Goal: Task Accomplishment & Management: Manage account settings

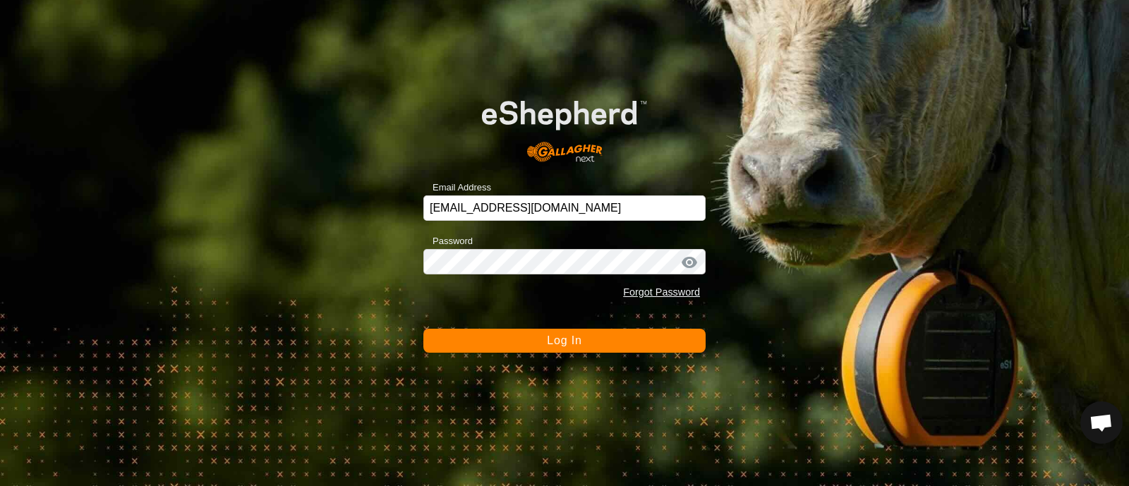
drag, startPoint x: 622, startPoint y: 527, endPoint x: 522, endPoint y: 337, distance: 215.2
click at [522, 337] on button "Log In" at bounding box center [564, 341] width 282 height 24
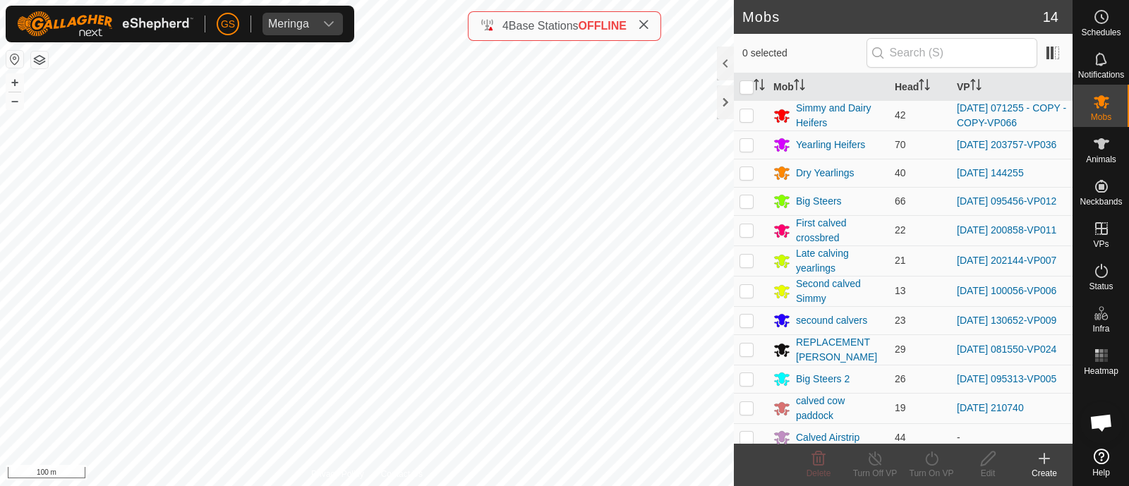
click at [1041, 459] on icon at bounding box center [1044, 459] width 10 height 0
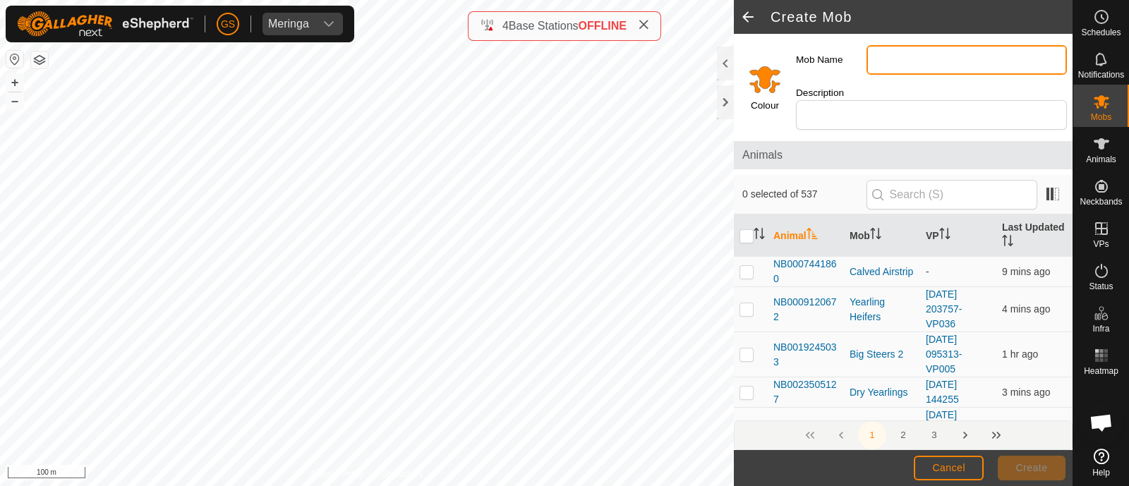
click at [898, 66] on input "Mob Name" at bounding box center [966, 60] width 200 height 30
type input "Glencoe mob"
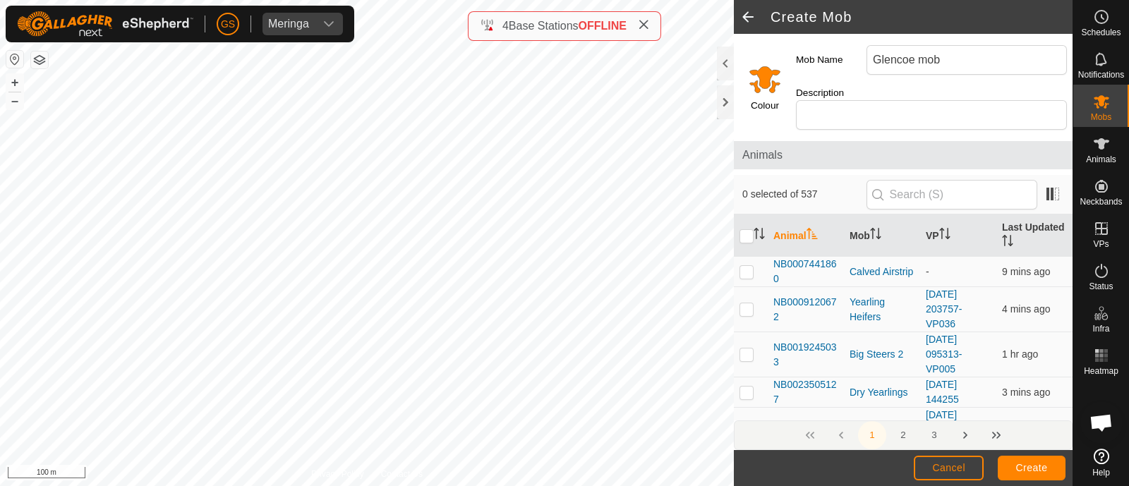
click at [762, 75] on input "Select a color" at bounding box center [765, 79] width 34 height 34
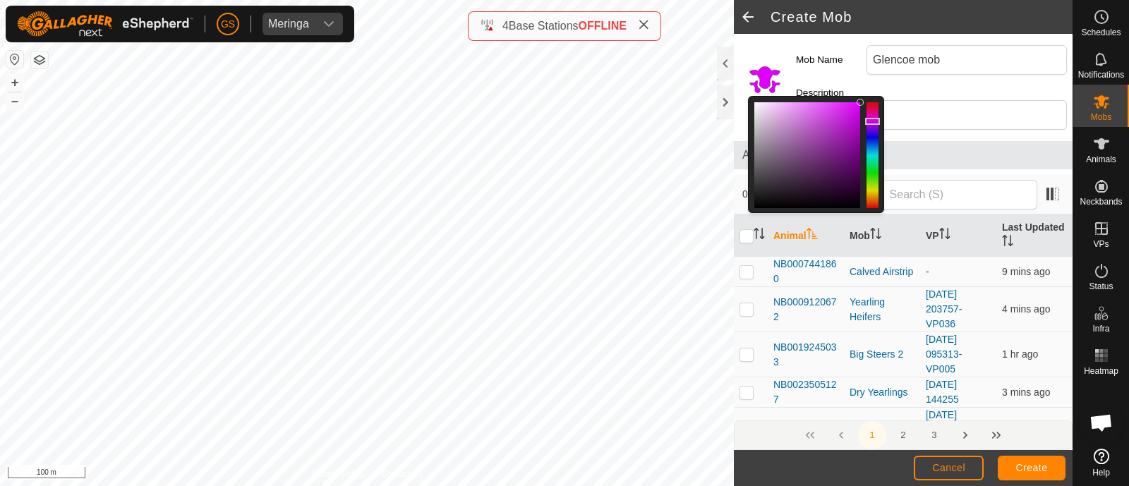
drag, startPoint x: 876, startPoint y: 198, endPoint x: 866, endPoint y: 121, distance: 77.4
click at [866, 121] on div at bounding box center [872, 121] width 15 height 7
click at [844, 159] on div at bounding box center [807, 155] width 106 height 106
click at [843, 151] on div at bounding box center [807, 155] width 106 height 106
click at [843, 141] on div at bounding box center [807, 155] width 106 height 106
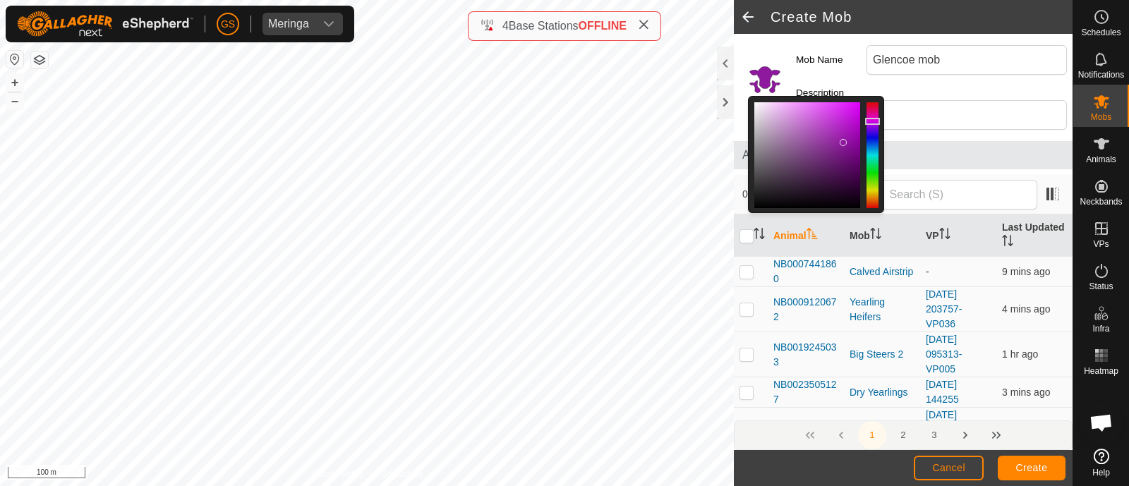
click at [847, 127] on div at bounding box center [807, 155] width 106 height 106
click at [847, 112] on div at bounding box center [807, 155] width 106 height 106
click at [850, 104] on div at bounding box center [807, 155] width 106 height 106
click at [804, 164] on div at bounding box center [807, 155] width 106 height 106
click at [800, 141] on div at bounding box center [807, 155] width 106 height 106
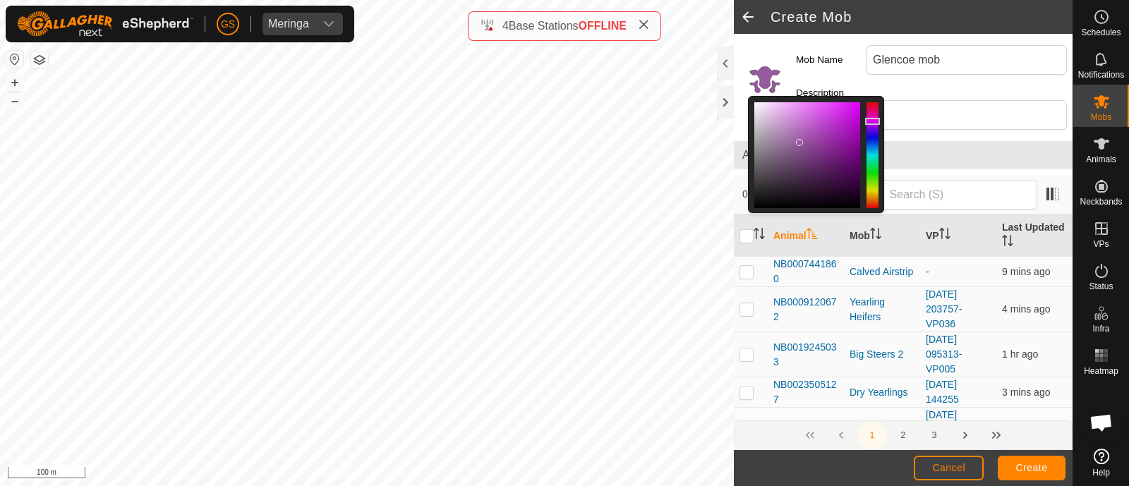
click at [805, 130] on div at bounding box center [807, 155] width 106 height 106
click at [816, 126] on div at bounding box center [807, 155] width 106 height 106
click at [818, 118] on div at bounding box center [807, 155] width 106 height 106
click at [815, 104] on div at bounding box center [807, 155] width 106 height 106
click at [1038, 464] on span "Create" at bounding box center [1032, 467] width 32 height 11
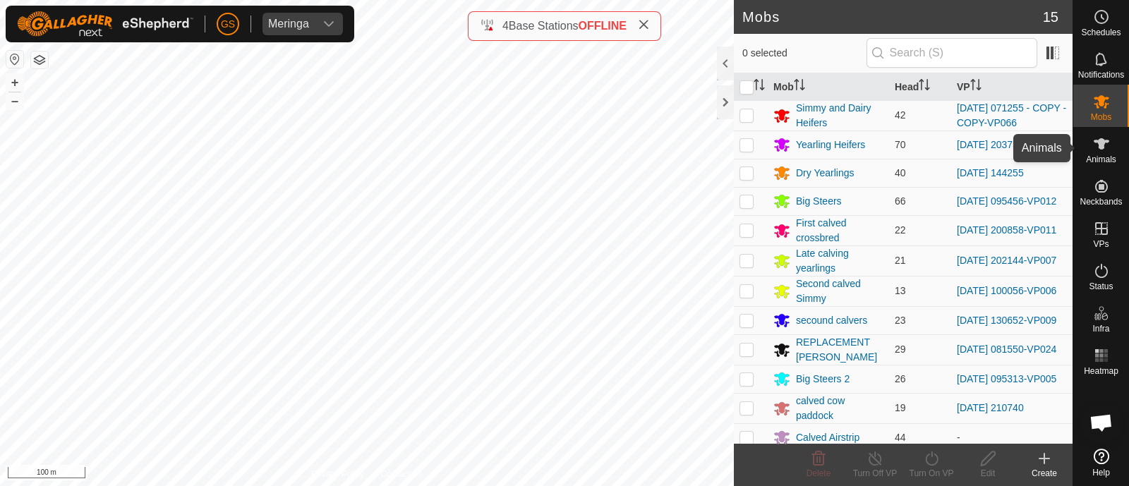
click at [1093, 150] on icon at bounding box center [1101, 143] width 17 height 17
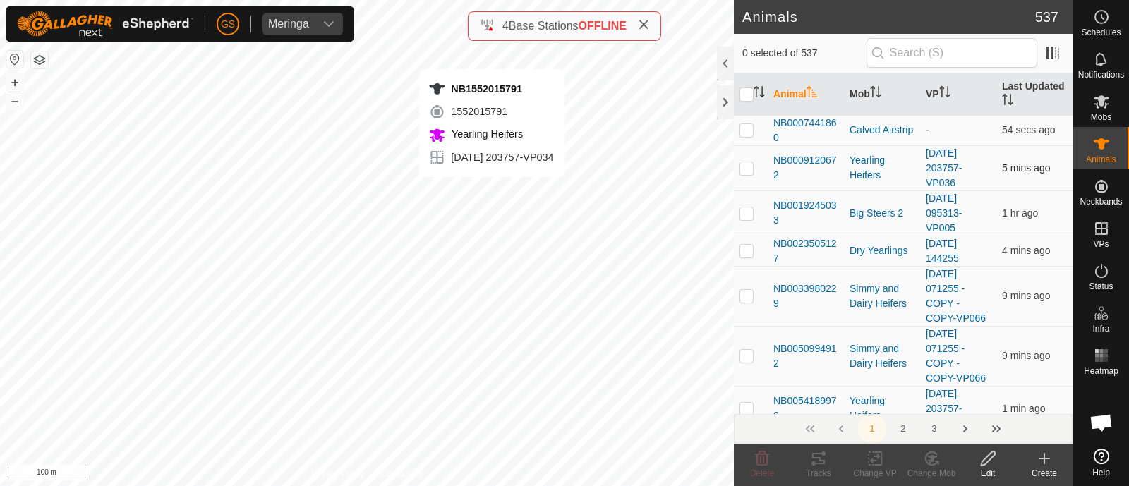
click at [493, 192] on div "NB1552015791 1552015791 Yearling Heifers [DATE] 203757-VP034 + – ⇧ i 100 m" at bounding box center [367, 243] width 734 height 486
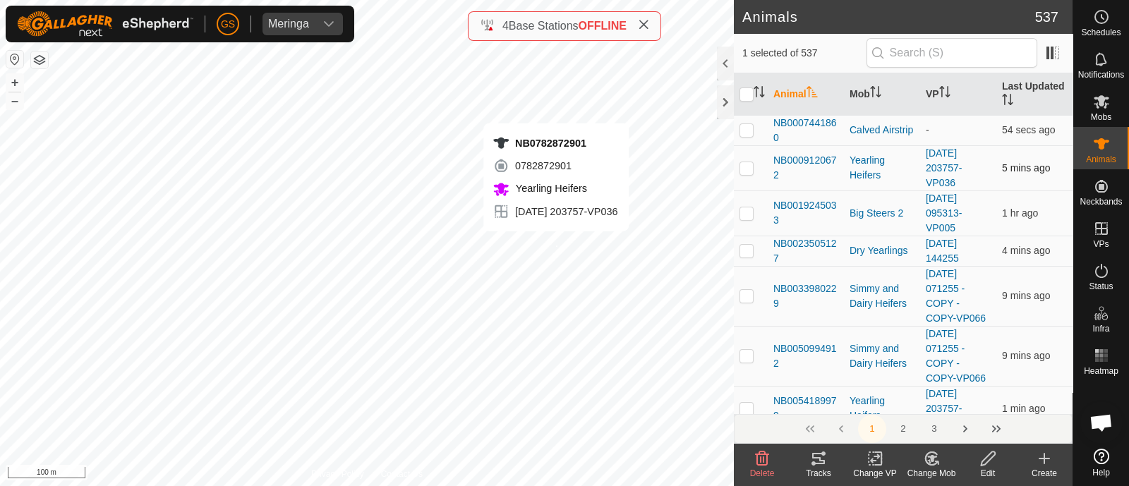
click at [556, 245] on div "NB0782872901 0782872901 Yearling Heifers [DATE] 203757-VP036 + – ⇧ i 100 m" at bounding box center [367, 243] width 734 height 486
checkbox input "true"
click at [550, 240] on div "NB0393800996 0393800996 Yearling Heifers [DATE] 203757-VP036 + – ⇧ i 100 m" at bounding box center [367, 243] width 734 height 486
checkbox input "true"
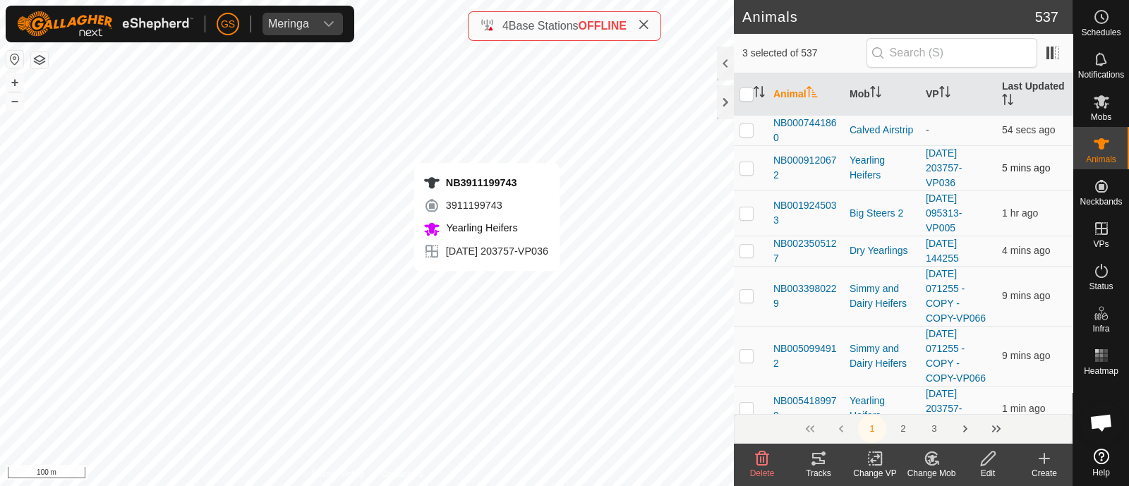
click at [487, 284] on div "NB3911199743 3911199743 Yearling Heifers [DATE] 203757-VP036 + – ⇧ i 100 m" at bounding box center [367, 243] width 734 height 486
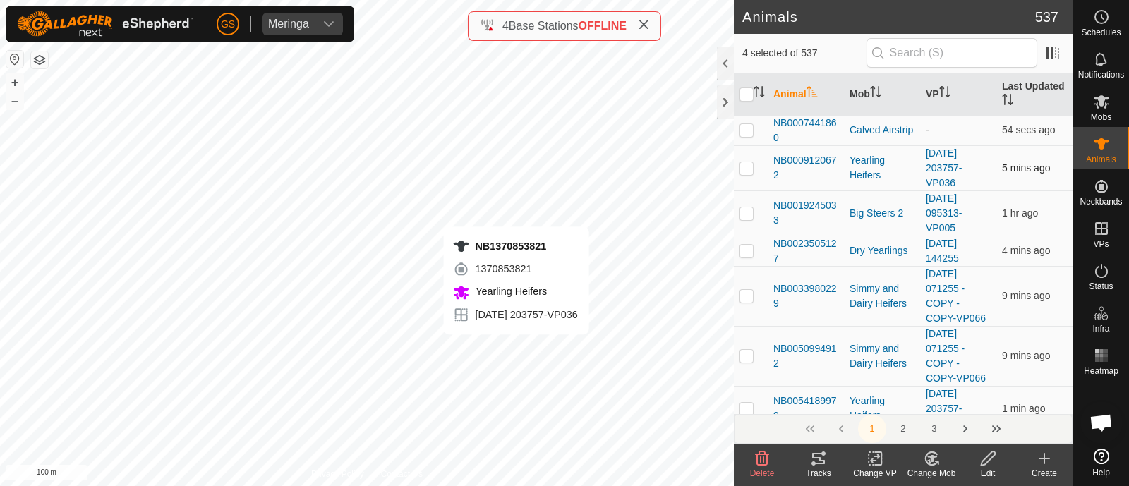
click at [516, 349] on div "NB1370853821 1370853821 Yearling Heifers [DATE] 203757-VP036 + – ⇧ i 100 m" at bounding box center [367, 243] width 734 height 486
checkbox input "true"
click at [490, 340] on div "NB2890908896 2890908896 Yearling Heifers [DATE] 203757-VP036 + – ⇧ i 100 m" at bounding box center [367, 243] width 734 height 486
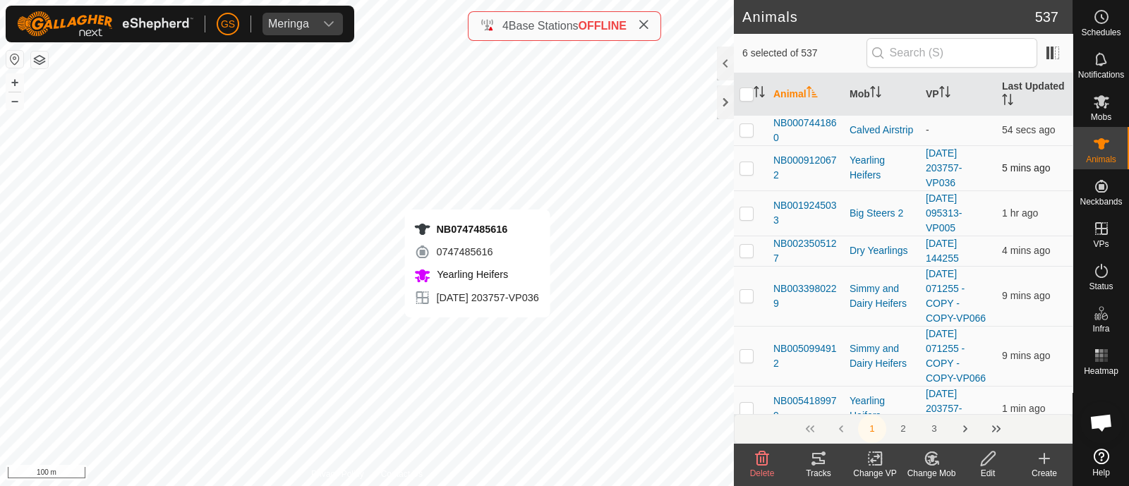
click at [477, 332] on div "NB0747485616 0747485616 Yearling Heifers [DATE] 203757-VP036 + – ⇧ i 100 m" at bounding box center [367, 243] width 734 height 486
checkbox input "true"
click at [472, 325] on div "NB4271949317 4271949317 Yearling Heifers [DATE] 203757-VP036 + – ⇧ i 100 m" at bounding box center [367, 243] width 734 height 486
click at [469, 328] on div "NB4271949317 4271949317 Yearling Heifers [DATE] 203757-VP036 + – ⇧ i 100 m" at bounding box center [367, 243] width 734 height 486
click at [931, 458] on icon at bounding box center [932, 458] width 10 height 7
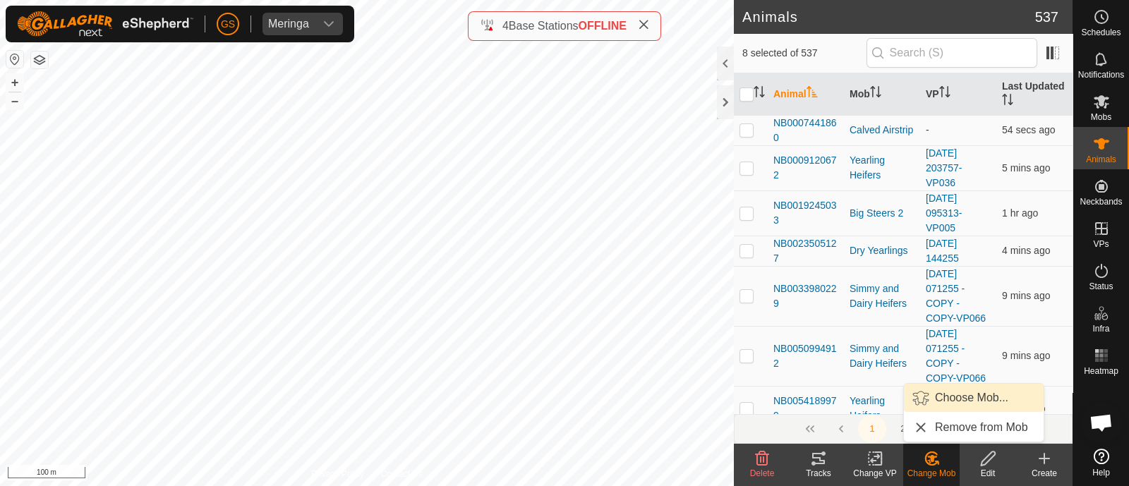
click at [947, 399] on link "Choose Mob..." at bounding box center [974, 398] width 140 height 28
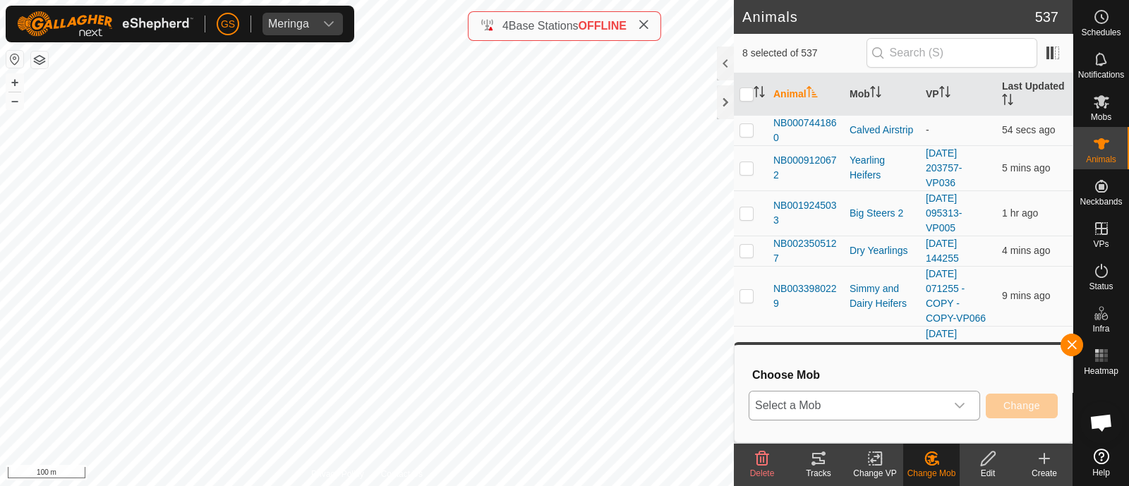
click at [945, 401] on div "dropdown trigger" at bounding box center [959, 406] width 28 height 28
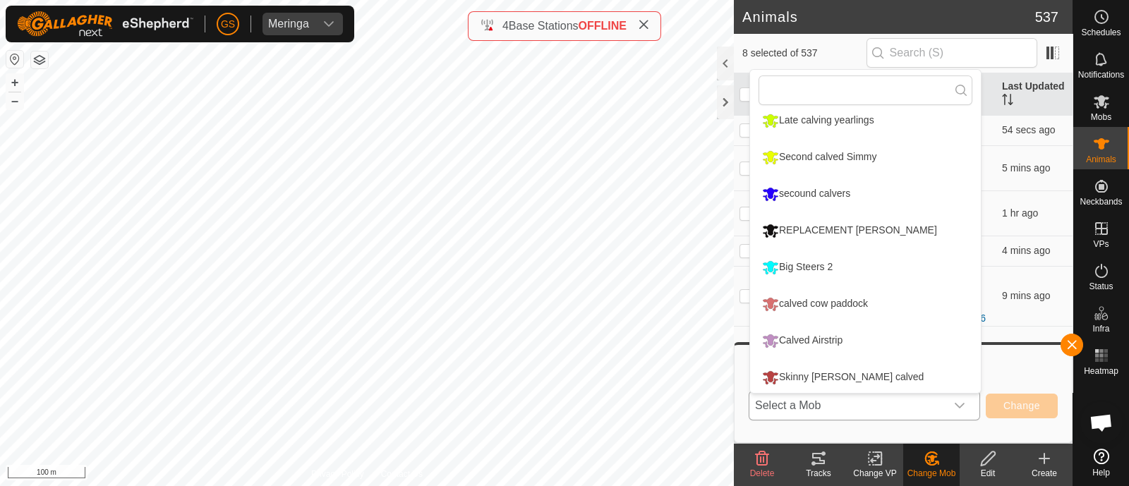
scroll to position [266, 0]
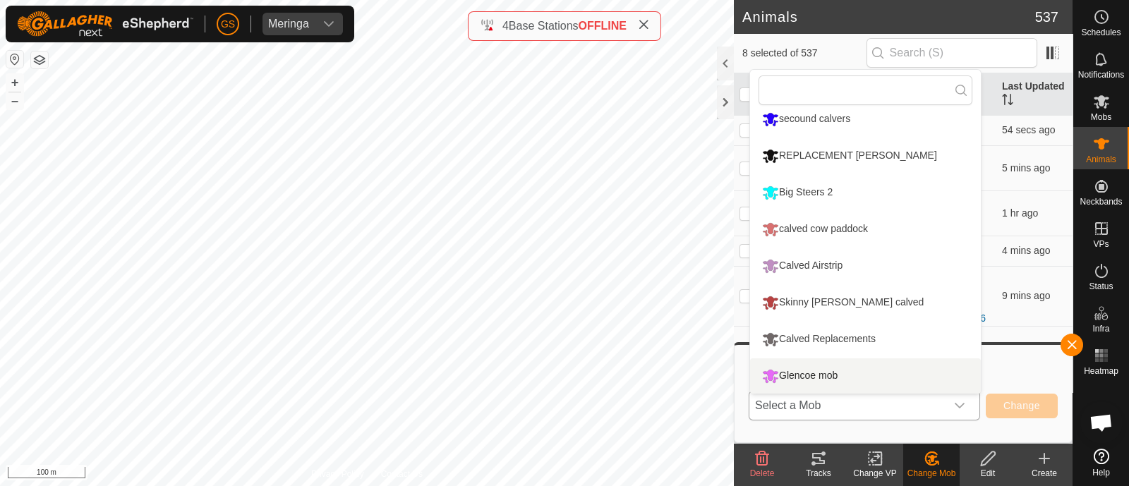
click at [833, 375] on li "Glencoe mob" at bounding box center [865, 375] width 231 height 35
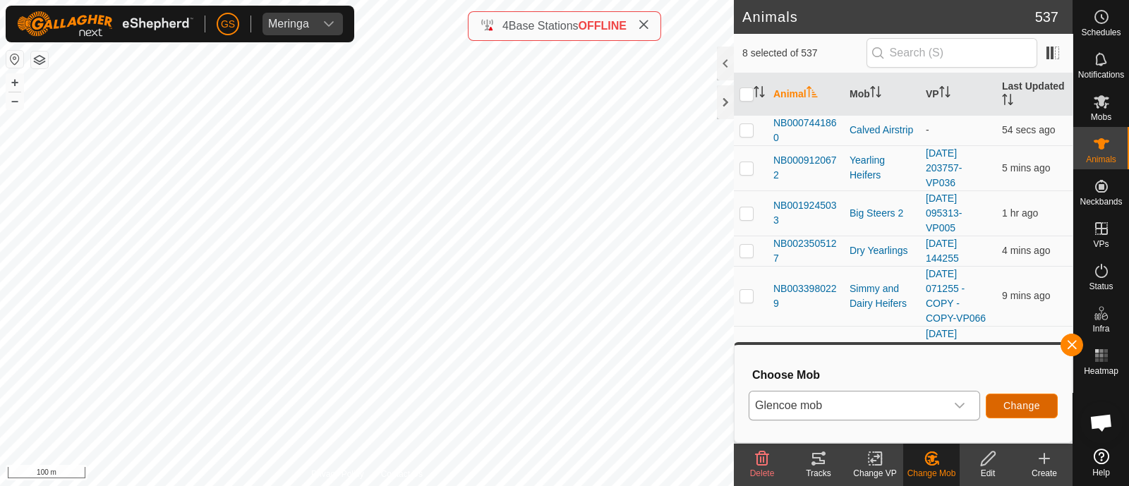
click at [1014, 408] on span "Change" at bounding box center [1021, 405] width 37 height 11
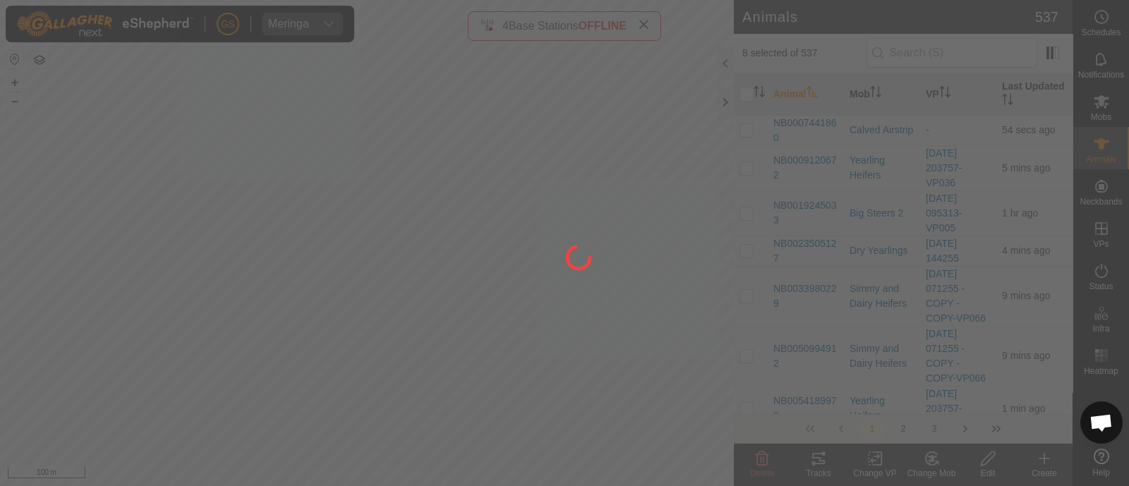
checkbox input "false"
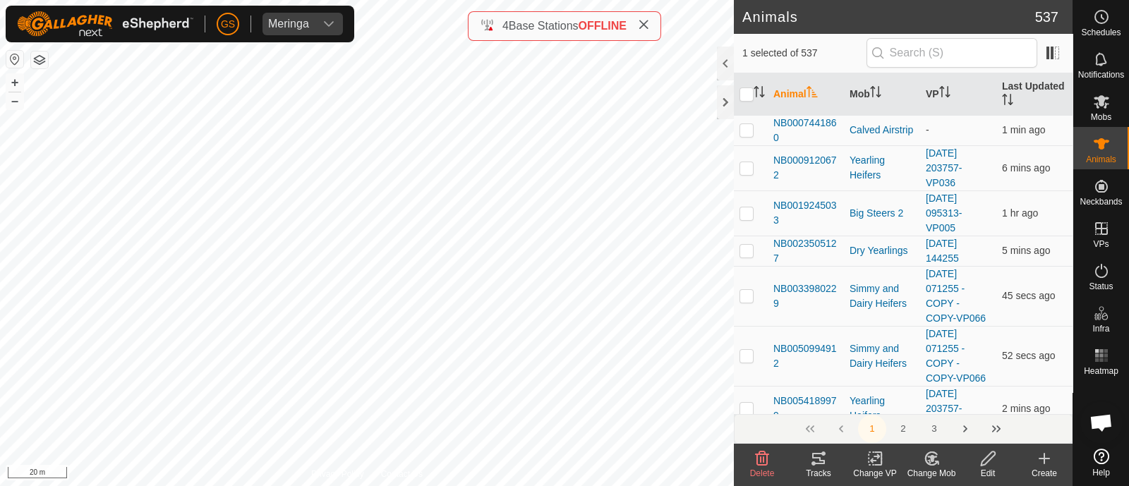
click at [931, 461] on icon at bounding box center [932, 458] width 10 height 7
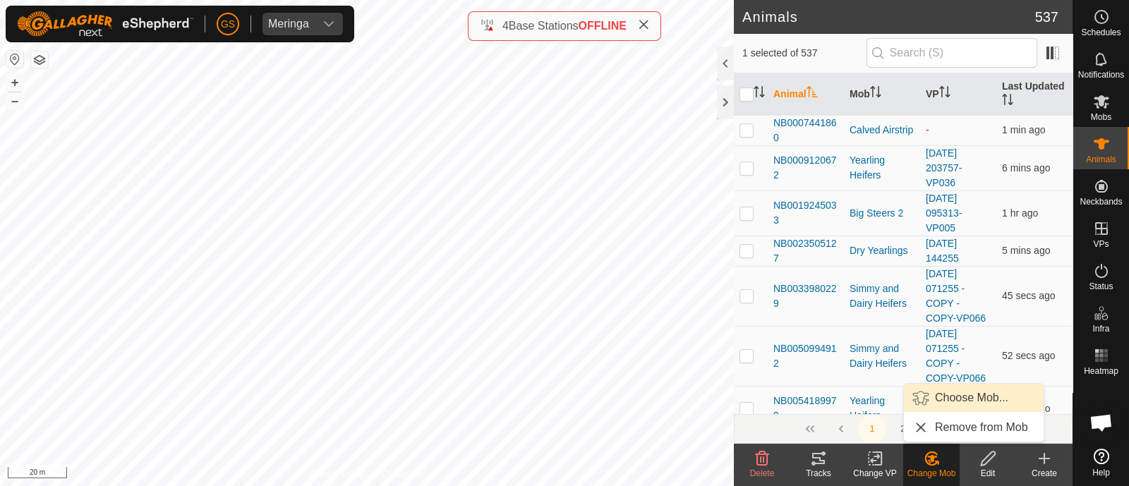
click at [952, 396] on link "Choose Mob..." at bounding box center [974, 398] width 140 height 28
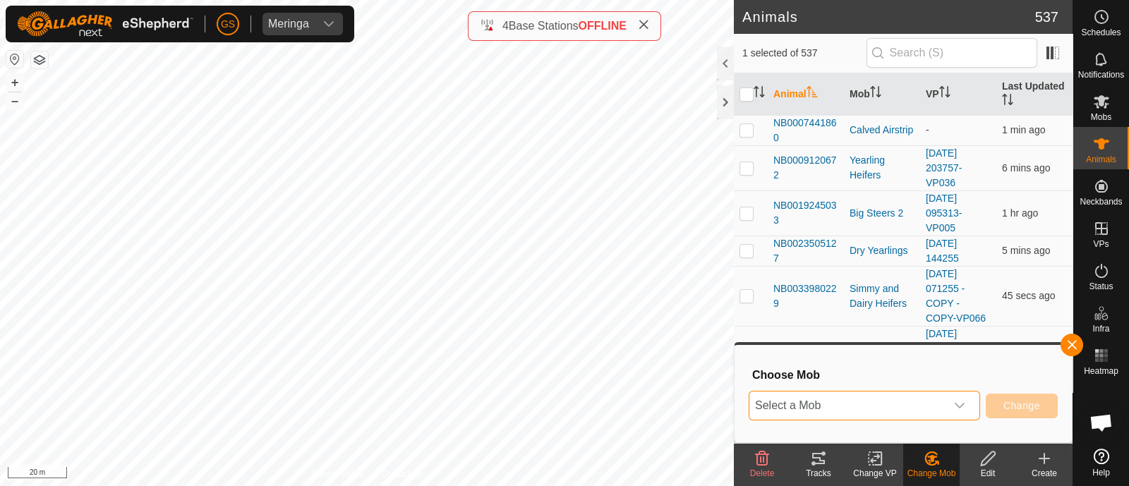
click at [945, 404] on span "Select a Mob" at bounding box center [847, 406] width 196 height 28
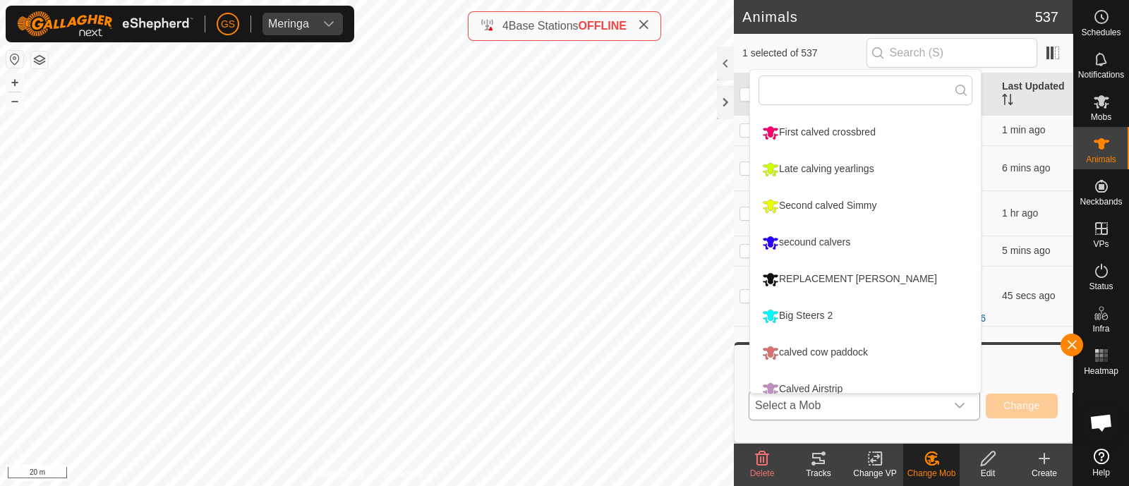
scroll to position [266, 0]
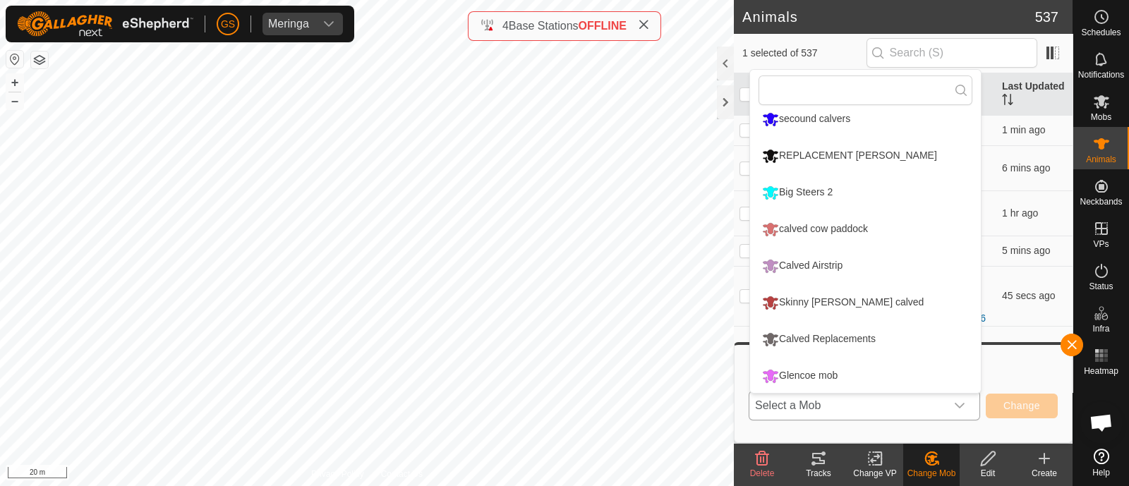
click at [837, 372] on li "Glencoe mob" at bounding box center [865, 375] width 231 height 35
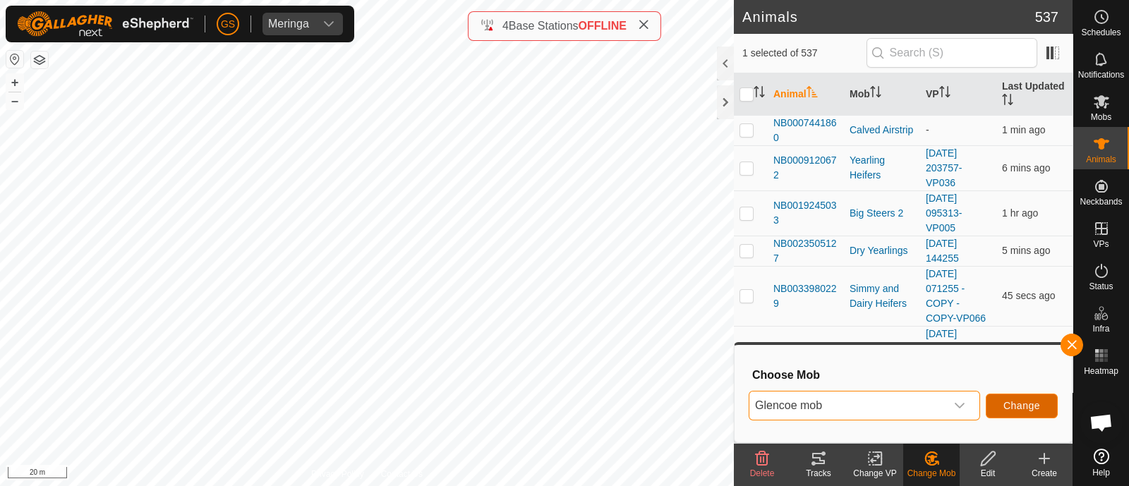
click at [1005, 401] on span "Change" at bounding box center [1021, 405] width 37 height 11
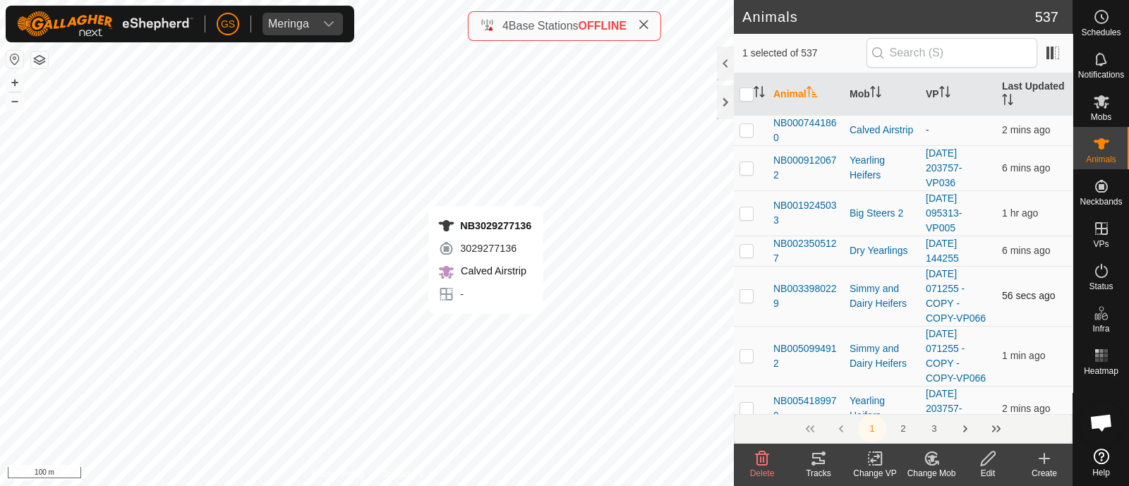
click at [485, 328] on div "NB3029277136 3029277136 Calved Airstrip - + – ⇧ i 100 m" at bounding box center [367, 243] width 734 height 486
click at [935, 464] on icon at bounding box center [931, 458] width 12 height 13
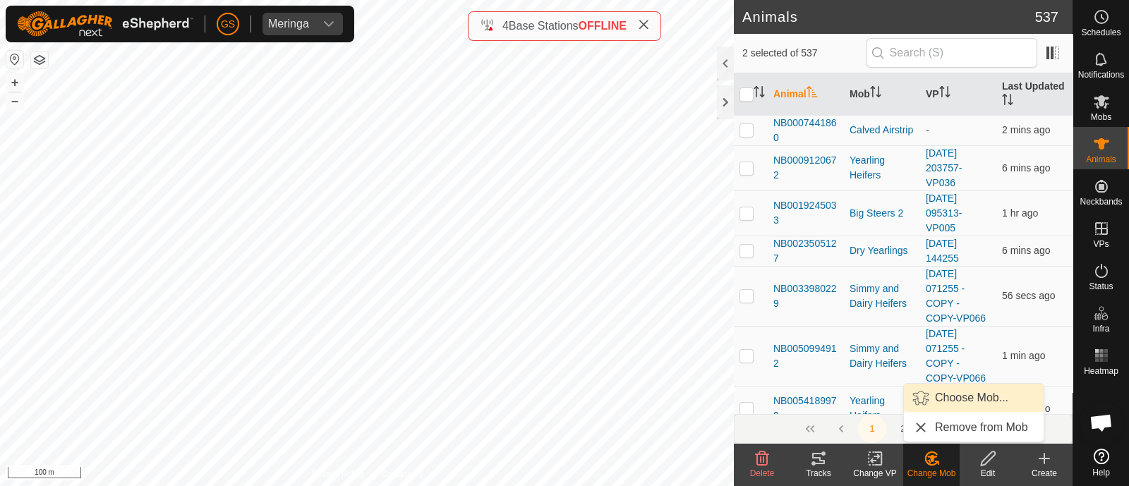
click at [923, 398] on link "Choose Mob..." at bounding box center [974, 398] width 140 height 28
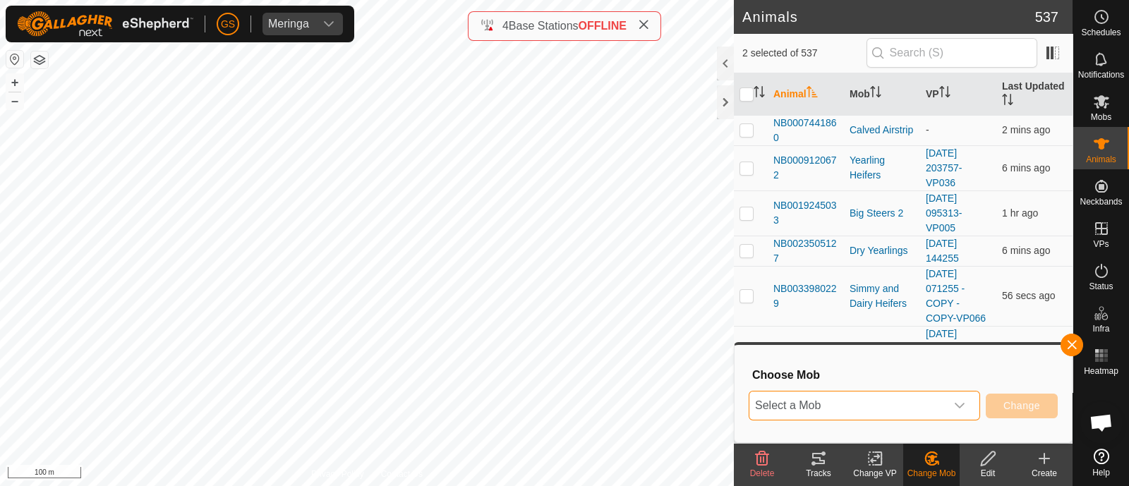
click at [883, 400] on span "Select a Mob" at bounding box center [847, 406] width 196 height 28
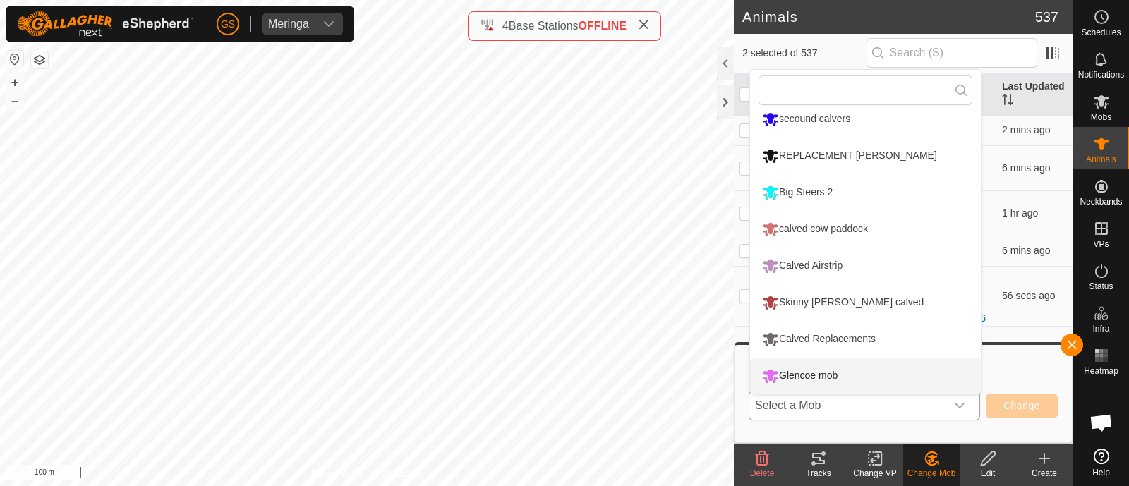
click at [806, 375] on li "Glencoe mob" at bounding box center [865, 375] width 231 height 35
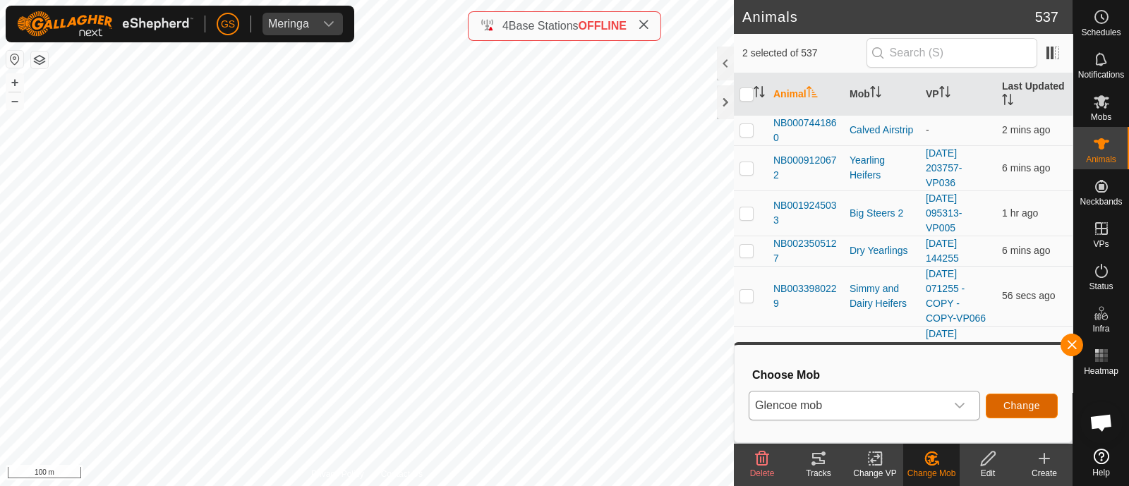
click at [1015, 402] on span "Change" at bounding box center [1021, 405] width 37 height 11
checkbox input "false"
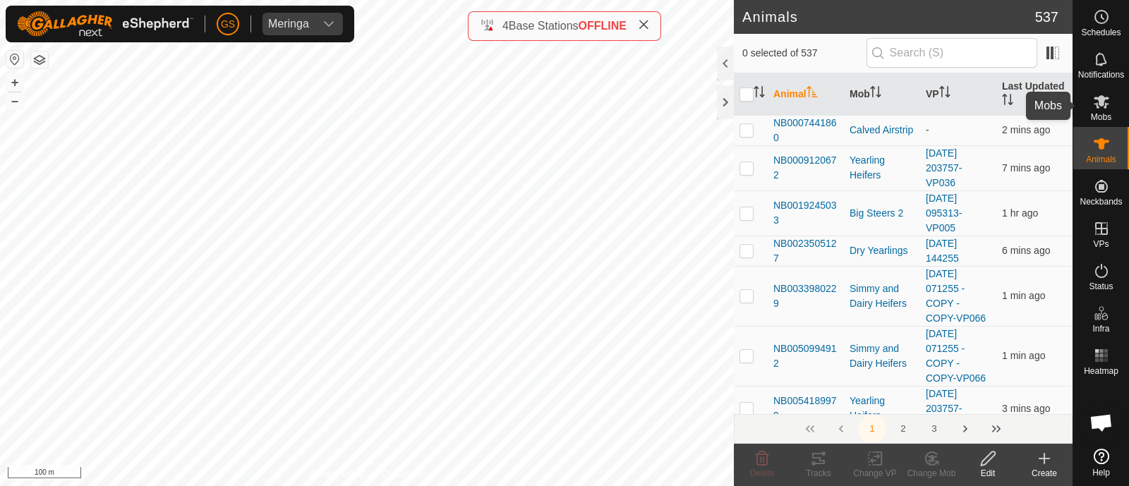
click at [1096, 103] on icon at bounding box center [1102, 101] width 16 height 13
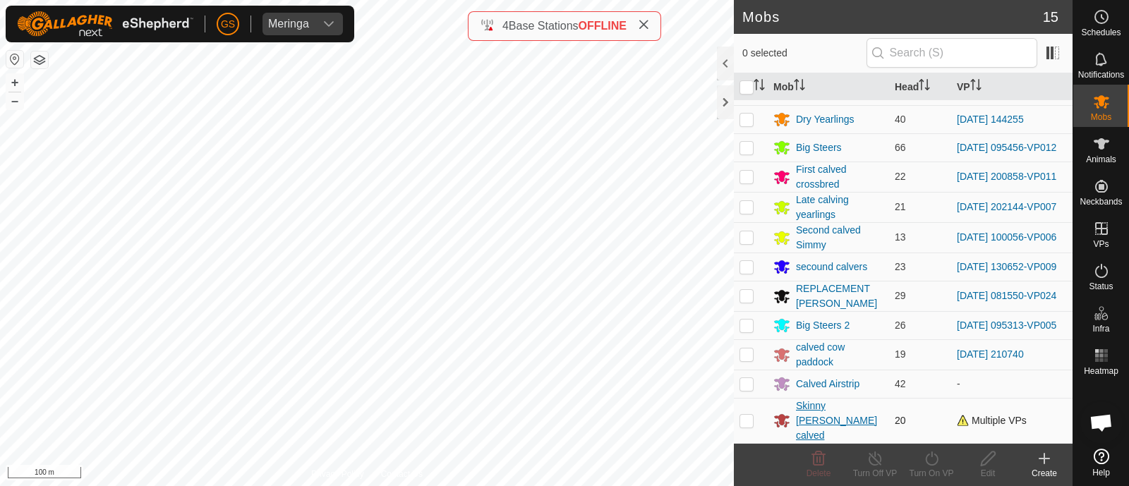
scroll to position [103, 0]
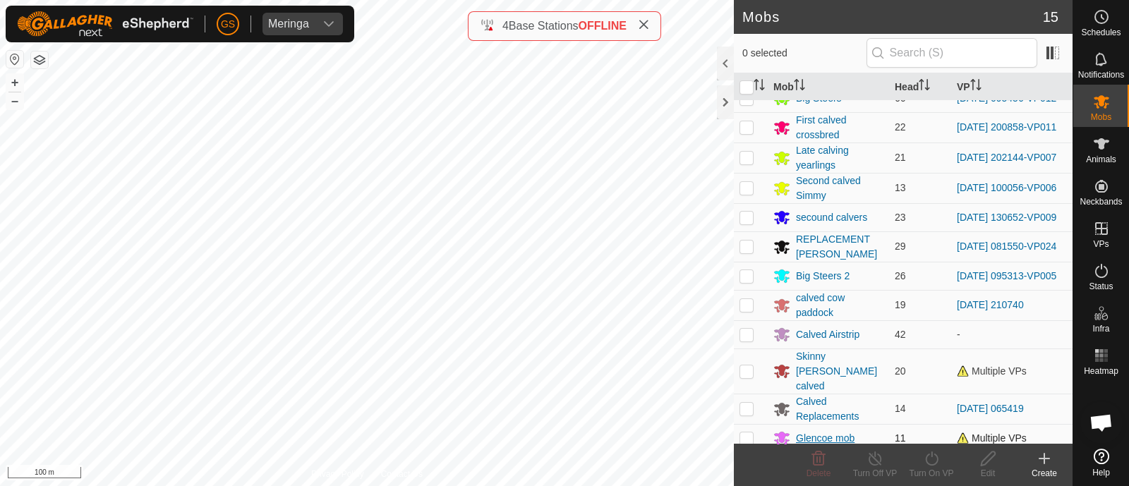
click at [836, 431] on div "Glencoe mob" at bounding box center [825, 438] width 59 height 15
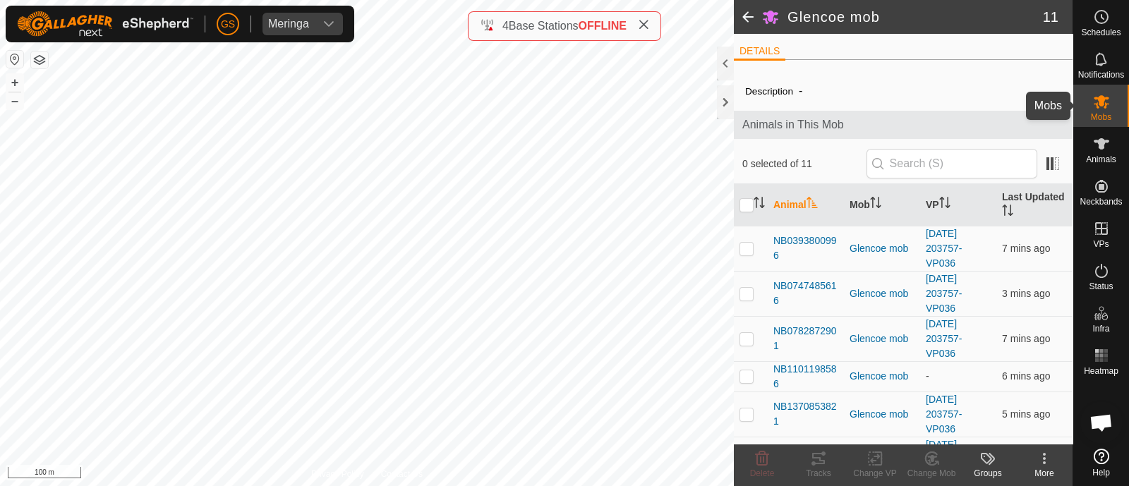
click at [1098, 105] on icon at bounding box center [1101, 101] width 17 height 17
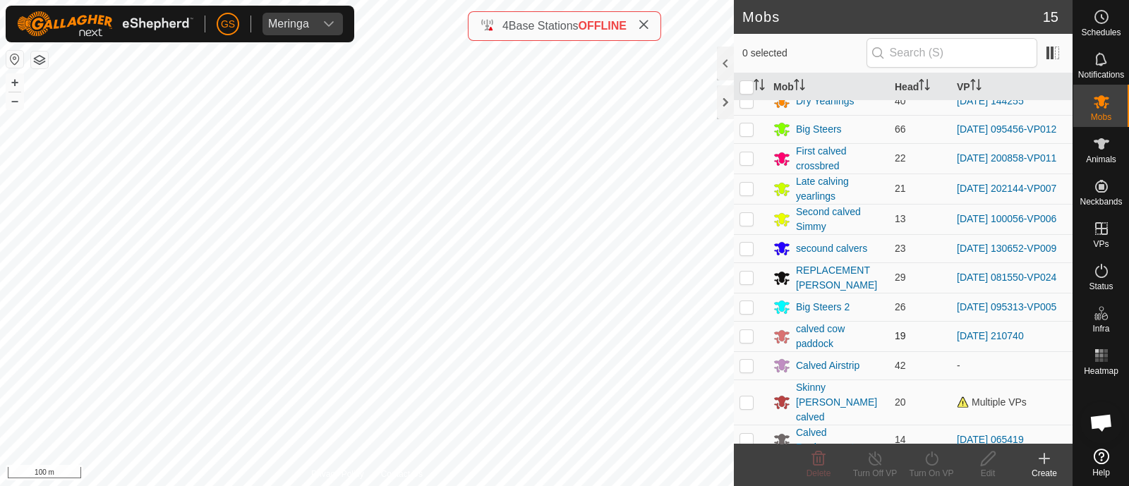
scroll to position [103, 0]
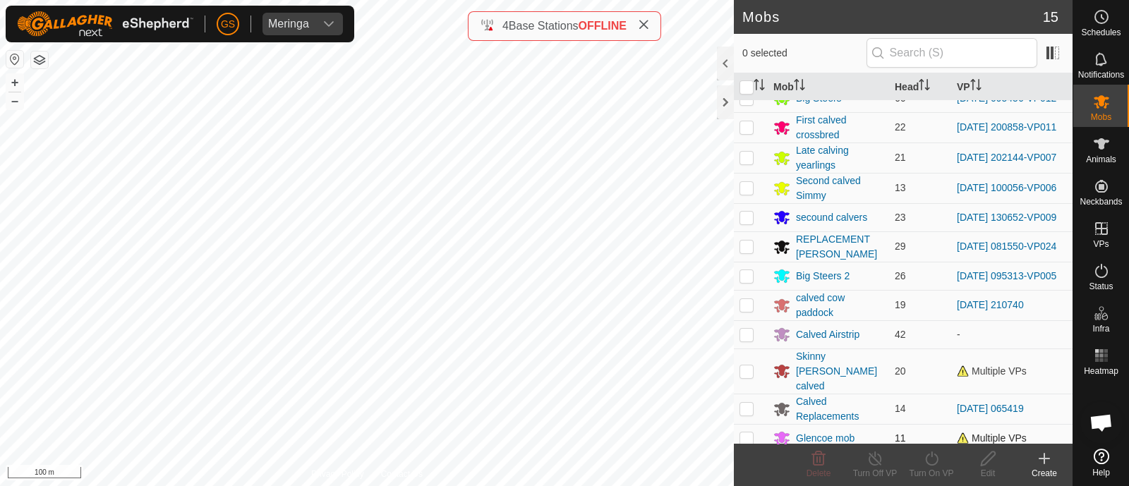
click at [748, 434] on p-checkbox at bounding box center [746, 437] width 14 height 11
checkbox input "true"
click at [882, 466] on icon at bounding box center [875, 458] width 18 height 17
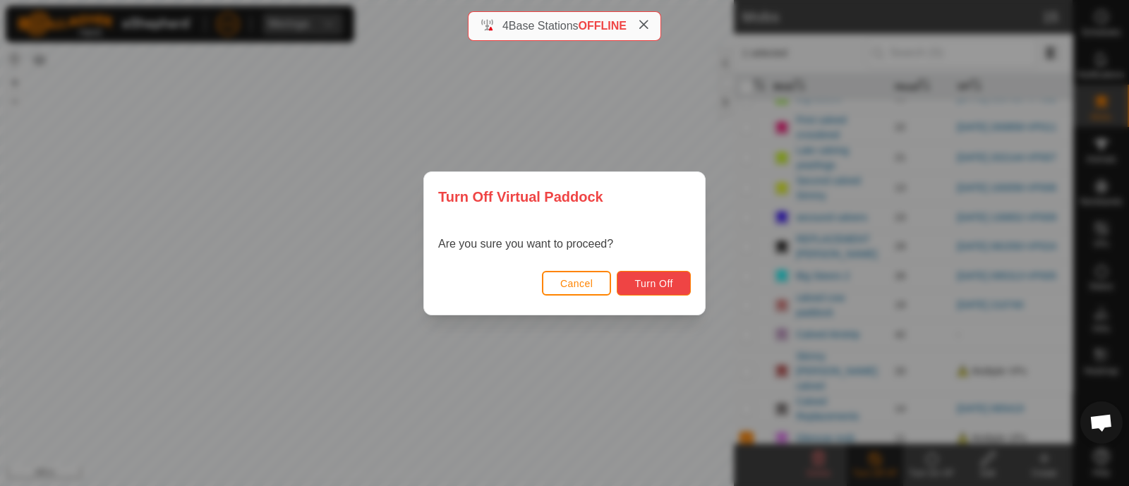
click at [660, 284] on span "Turn Off" at bounding box center [653, 283] width 39 height 11
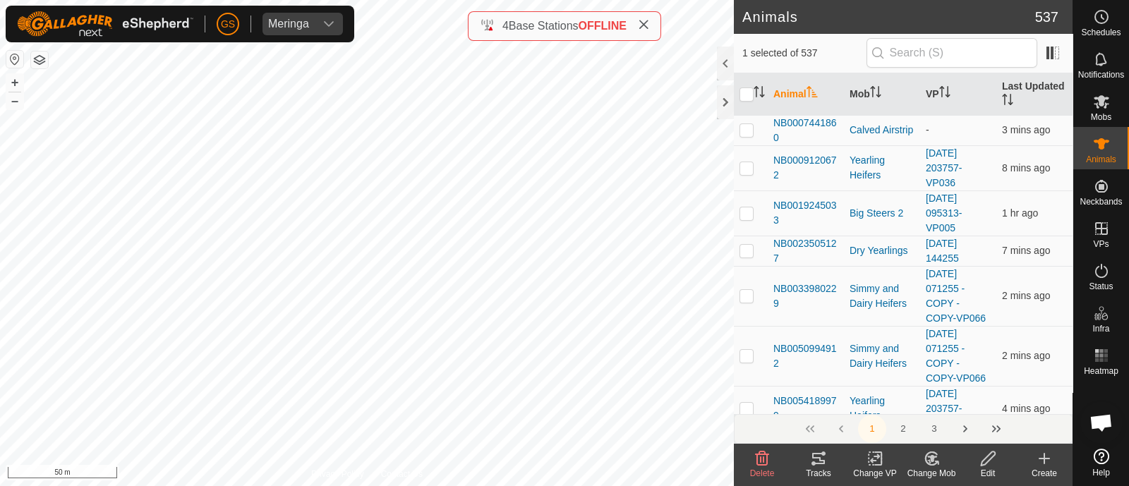
click at [931, 462] on icon at bounding box center [932, 458] width 18 height 17
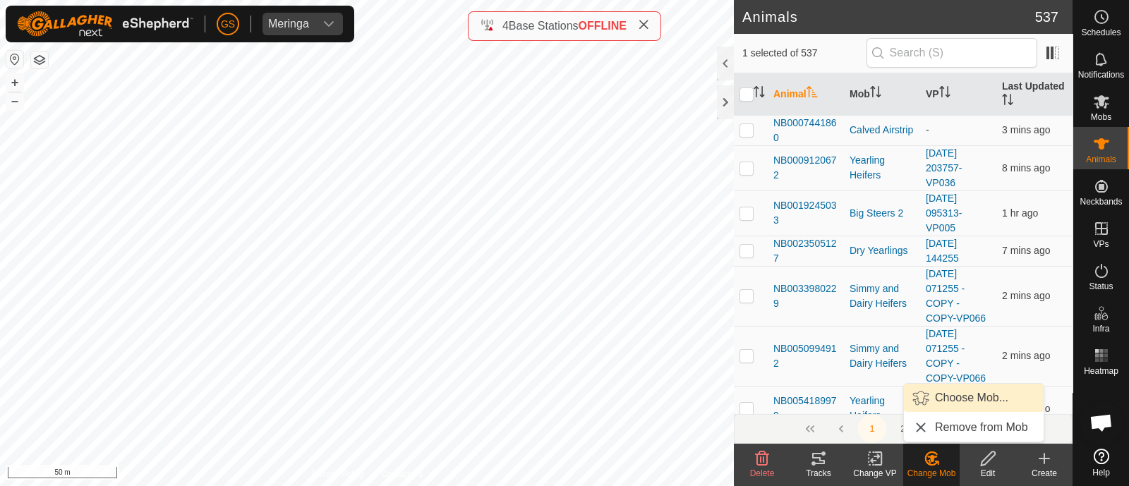
click at [932, 392] on link "Choose Mob..." at bounding box center [974, 398] width 140 height 28
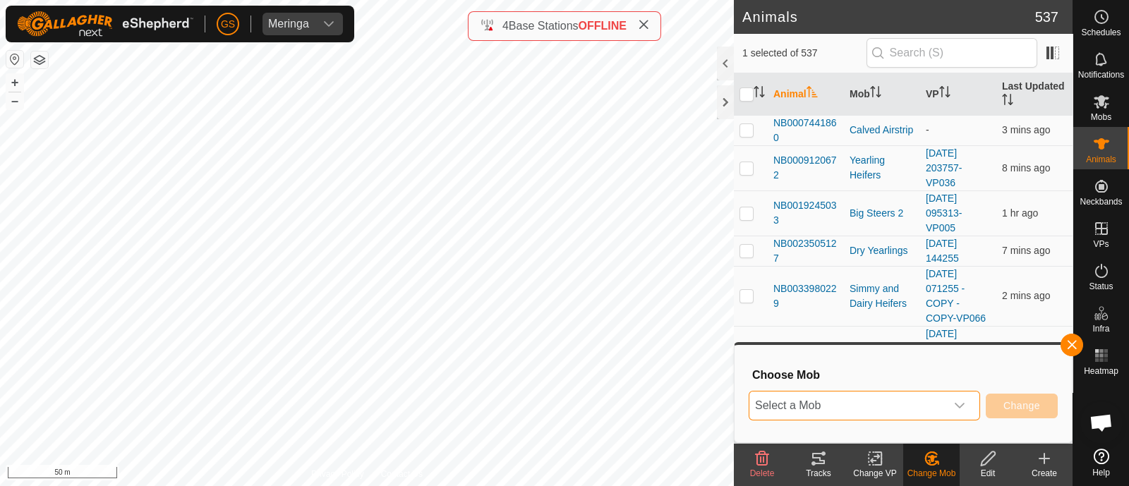
click at [933, 404] on span "Select a Mob" at bounding box center [847, 406] width 196 height 28
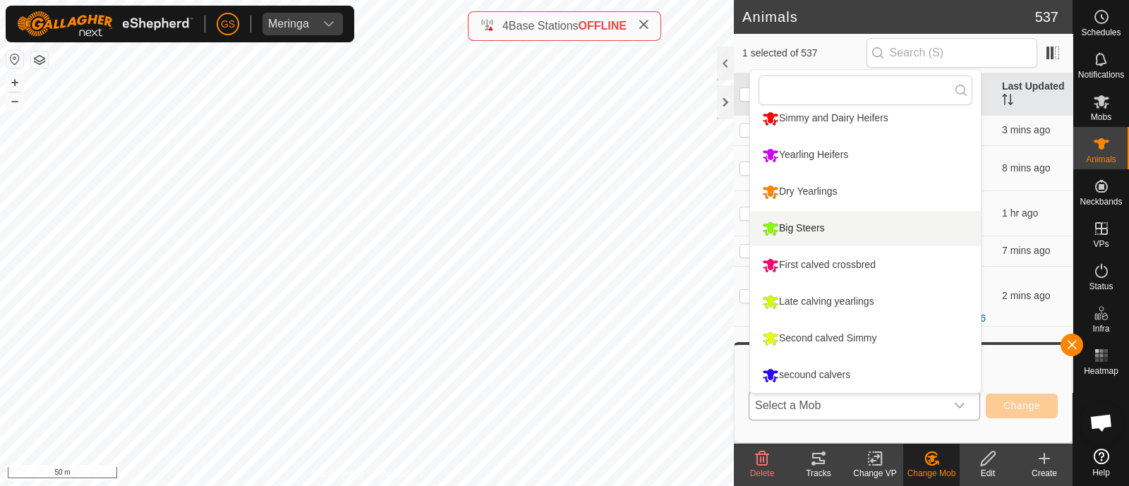
scroll to position [266, 0]
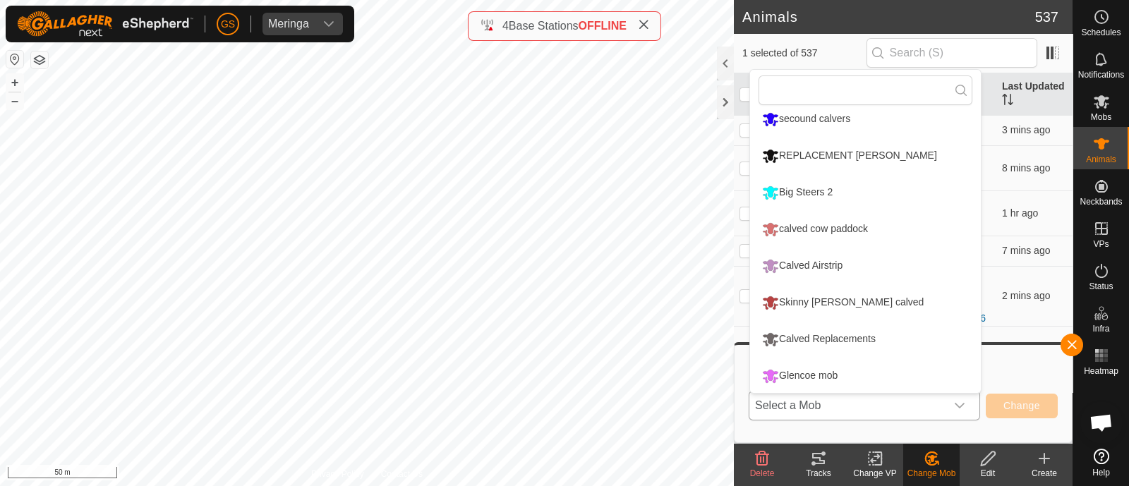
click at [834, 375] on li "Glencoe mob" at bounding box center [865, 375] width 231 height 35
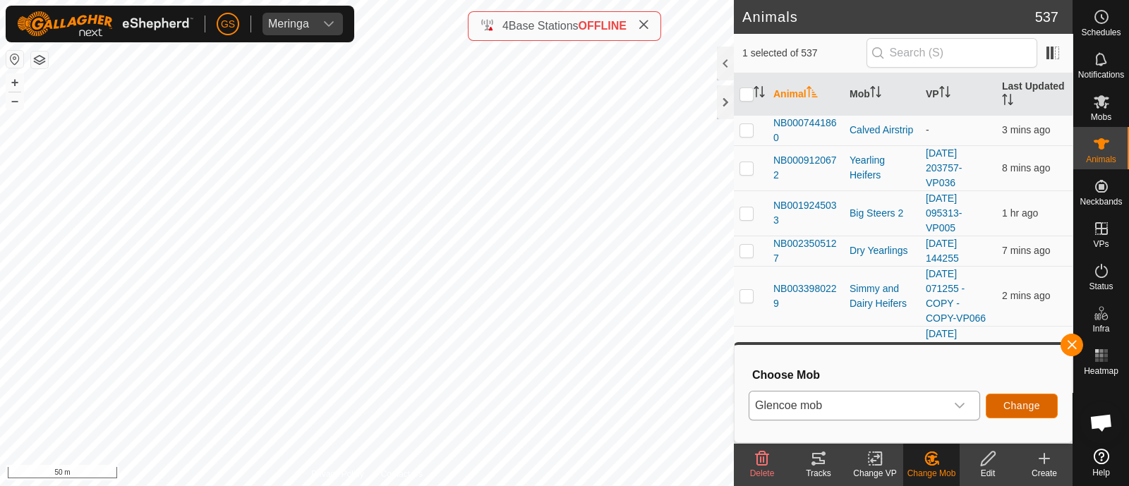
click at [1029, 409] on span "Change" at bounding box center [1021, 405] width 37 height 11
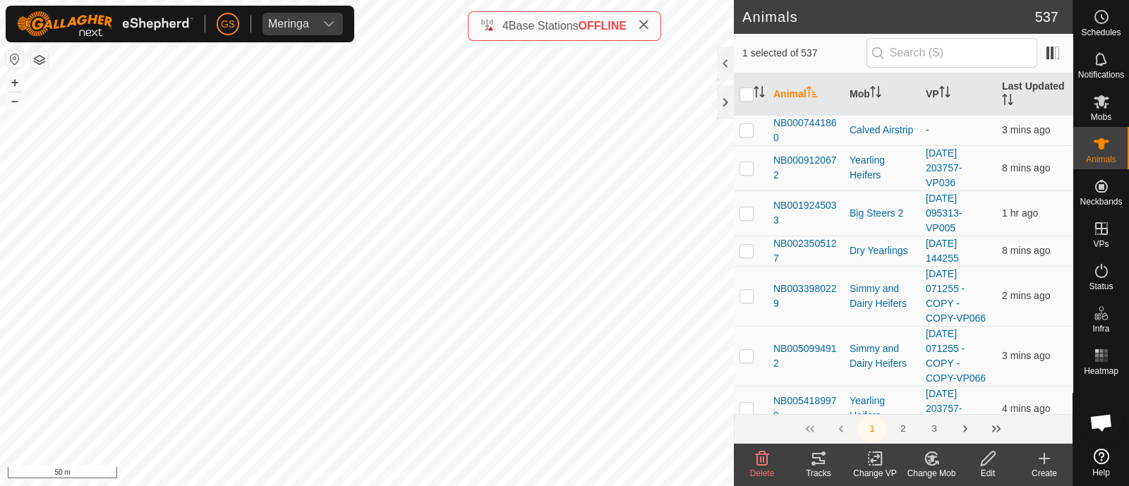
click at [875, 459] on icon at bounding box center [875, 458] width 18 height 17
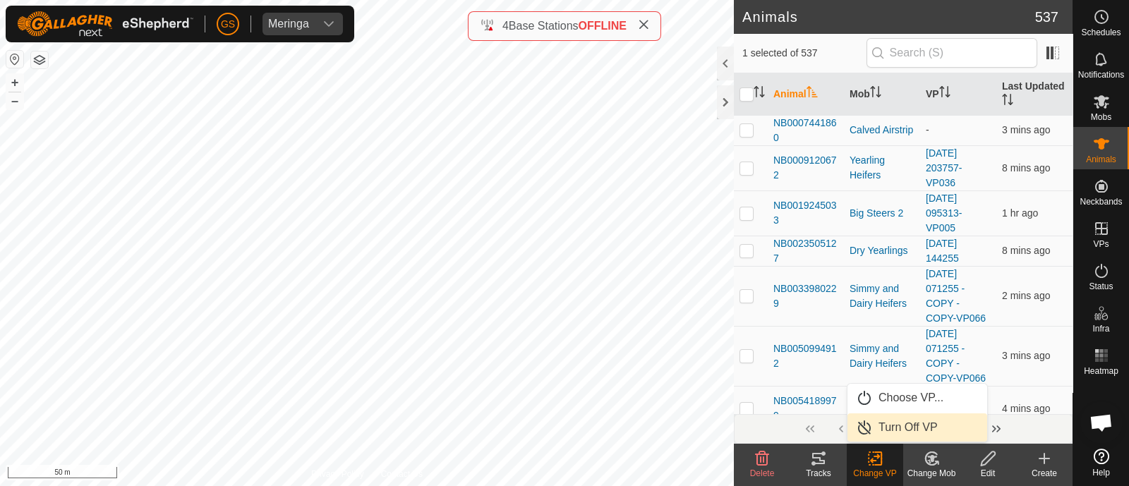
click at [891, 426] on link "Turn Off VP" at bounding box center [917, 427] width 140 height 28
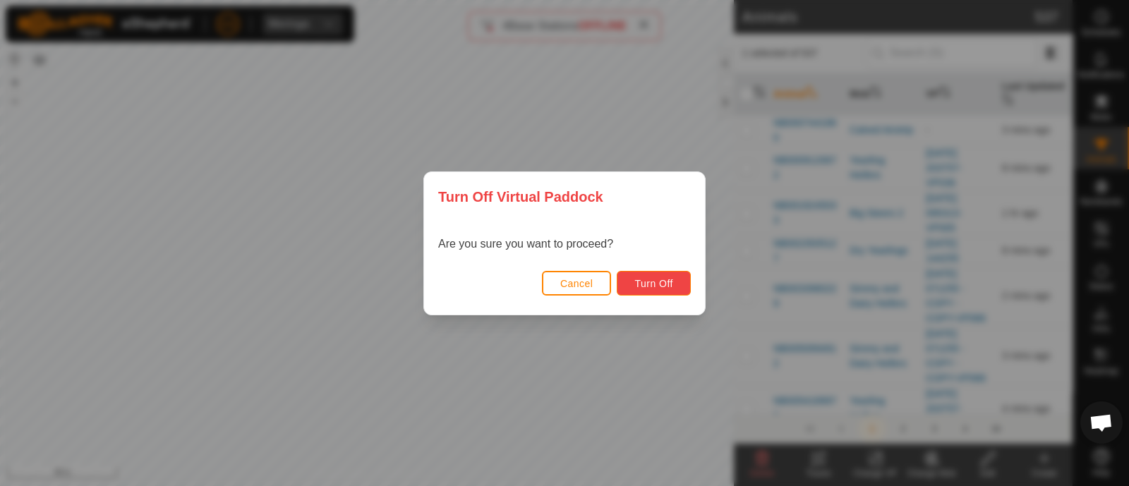
click at [647, 276] on button "Turn Off" at bounding box center [654, 283] width 74 height 25
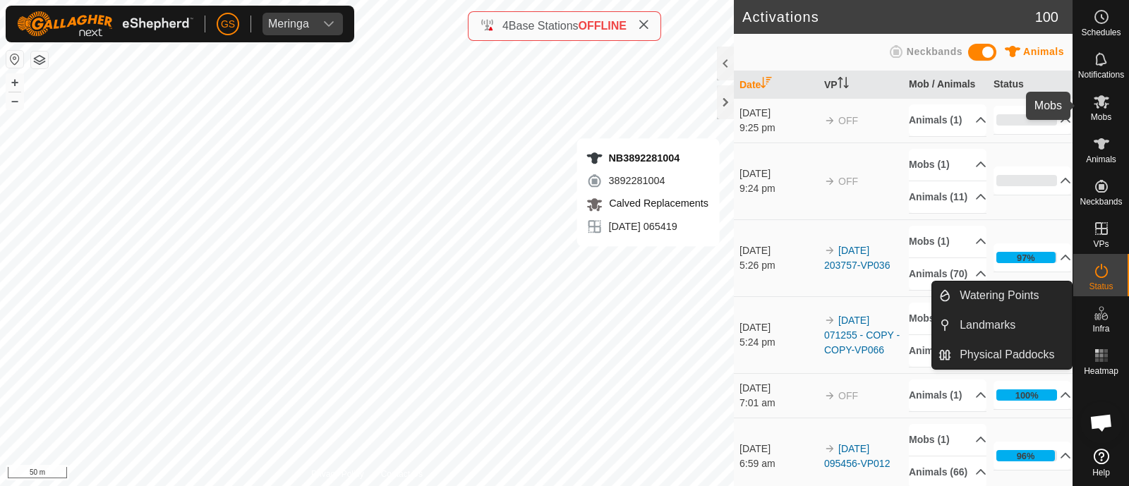
click at [1097, 107] on icon at bounding box center [1102, 101] width 16 height 13
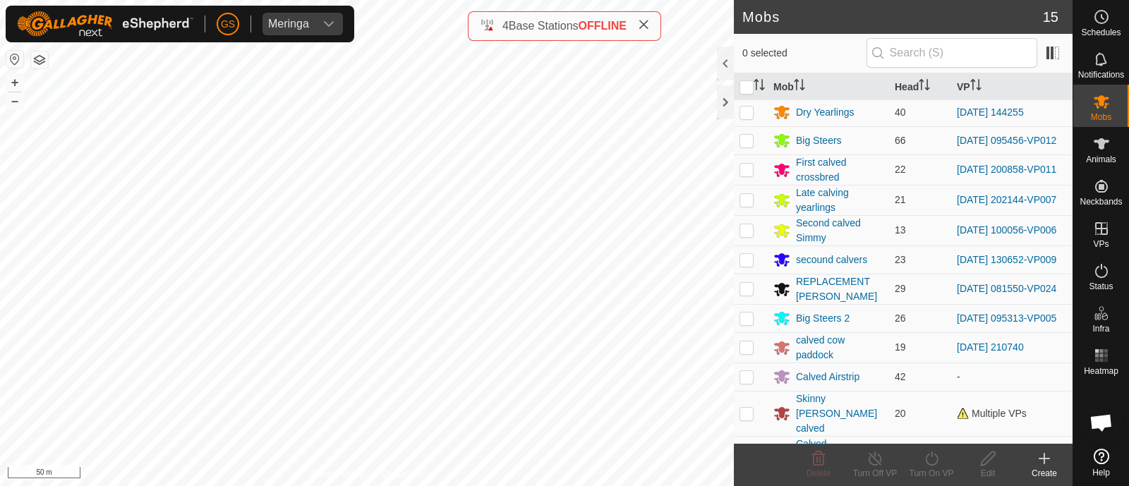
scroll to position [87, 0]
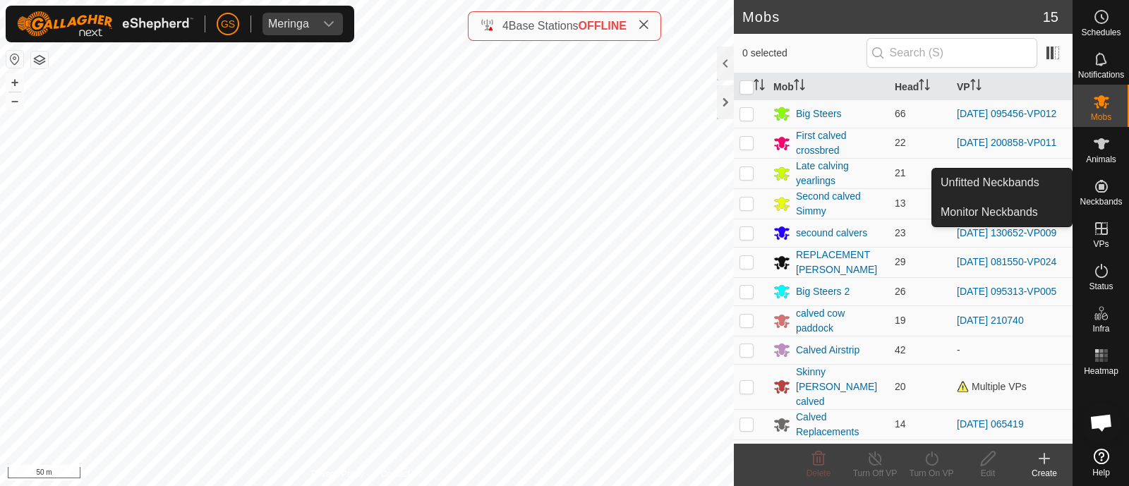
click at [1046, 459] on icon at bounding box center [1044, 458] width 17 height 17
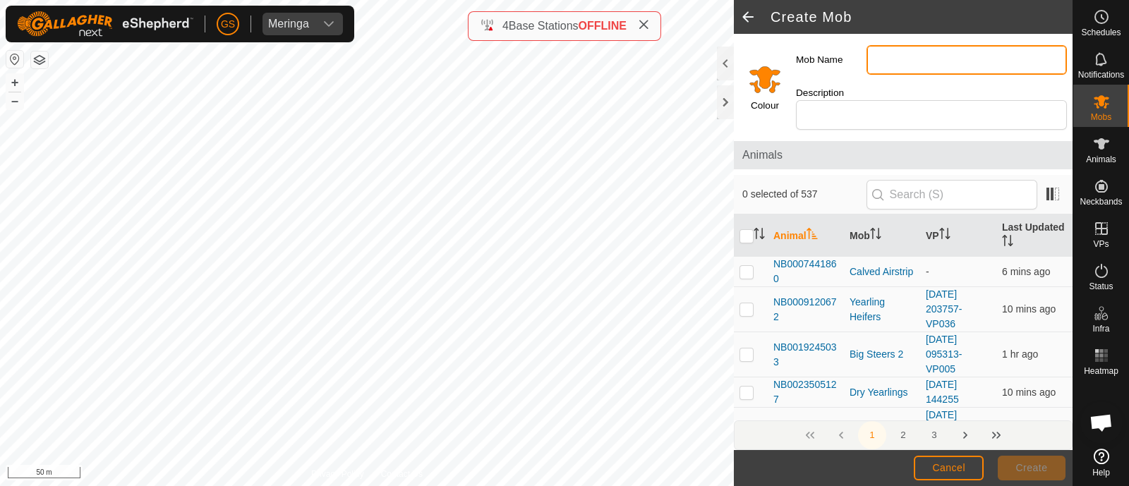
click at [904, 58] on input "Mob Name" at bounding box center [966, 60] width 200 height 30
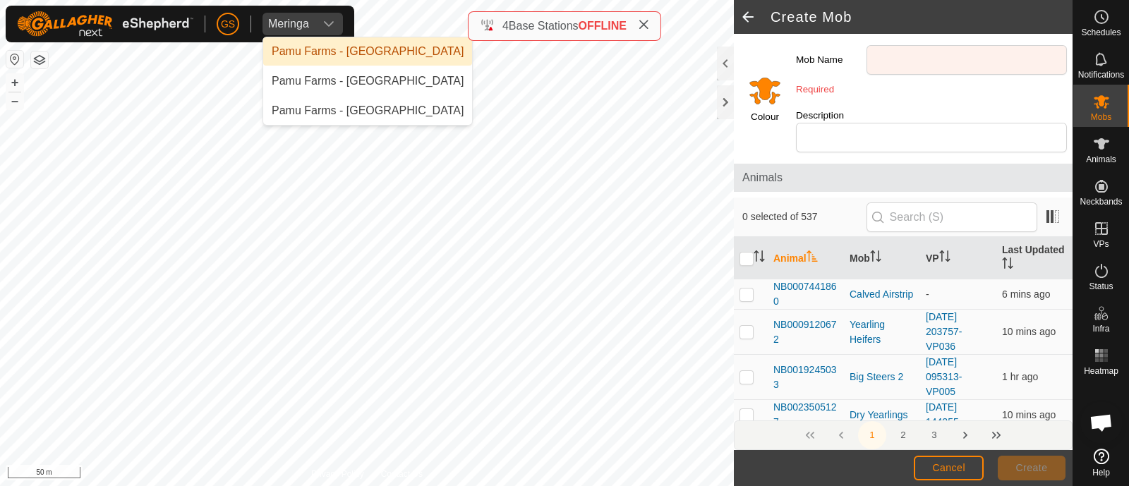
click at [877, 44] on div "Mob Name Required" at bounding box center [931, 71] width 282 height 63
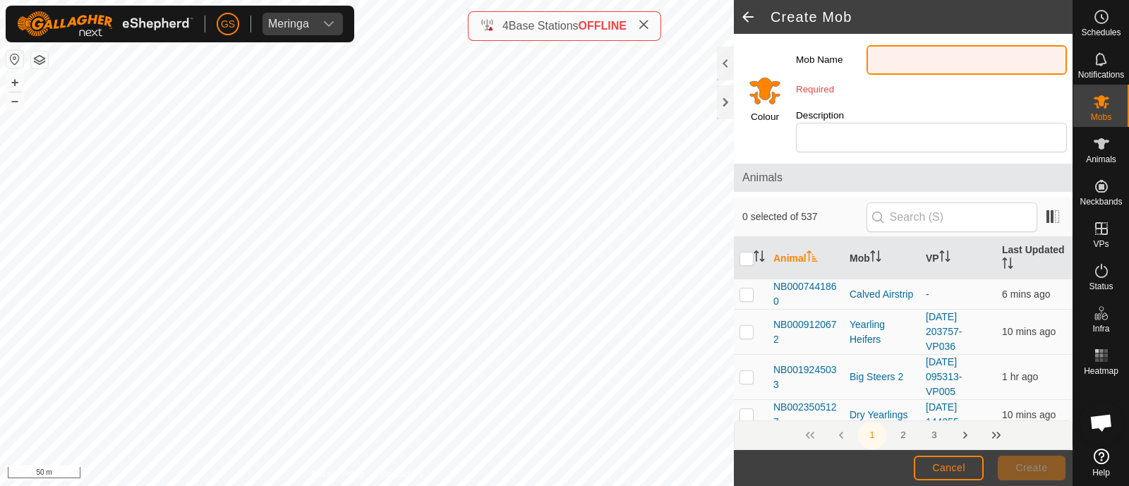
click at [880, 61] on input "Mob Name" at bounding box center [966, 60] width 200 height 30
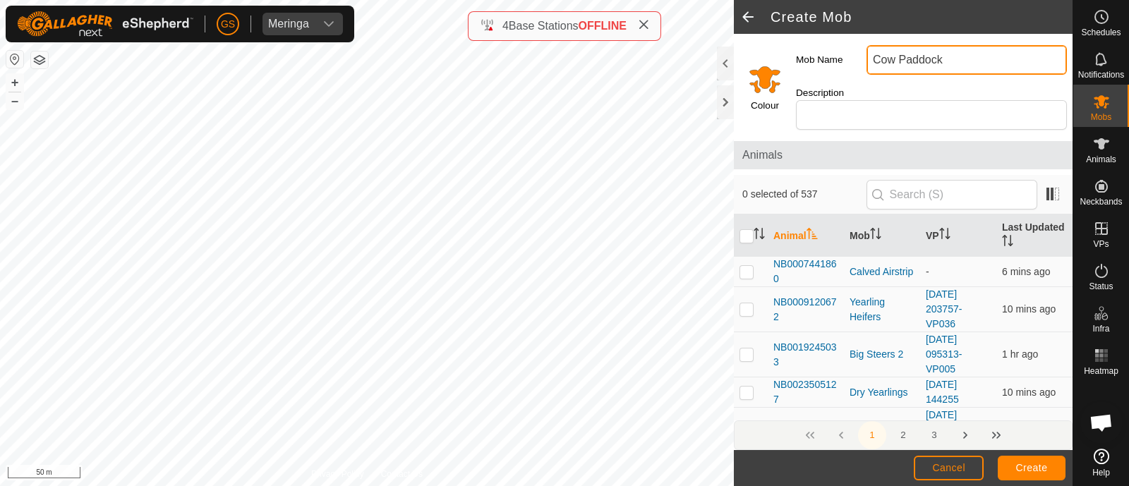
type input "Cow Paddock"
click at [751, 73] on input "Select a color" at bounding box center [765, 79] width 34 height 34
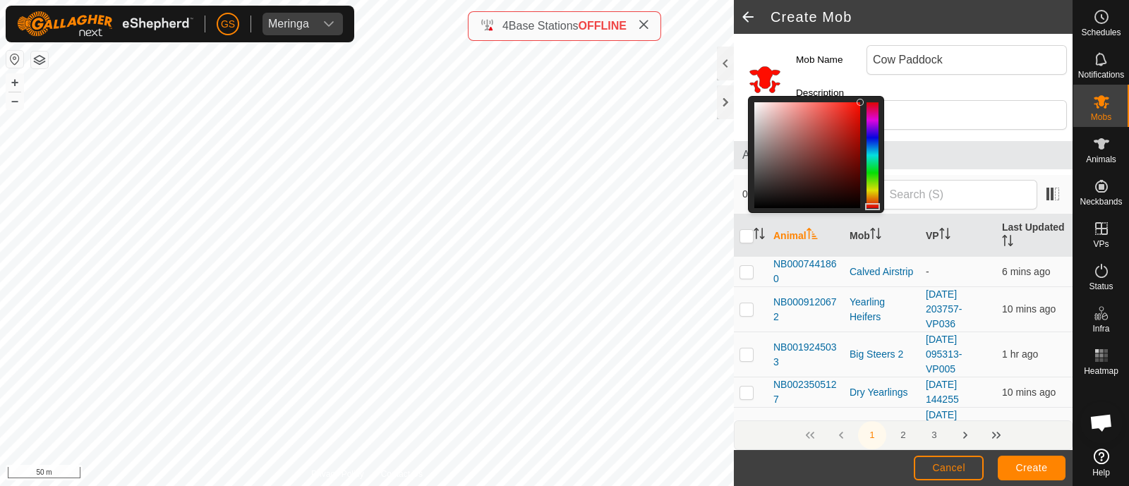
drag, startPoint x: 871, startPoint y: 197, endPoint x: 871, endPoint y: 207, distance: 9.9
click at [871, 207] on div at bounding box center [872, 206] width 15 height 7
drag, startPoint x: 873, startPoint y: 205, endPoint x: 861, endPoint y: 97, distance: 109.4
click at [861, 97] on div at bounding box center [816, 154] width 136 height 117
click at [834, 162] on div at bounding box center [807, 155] width 106 height 106
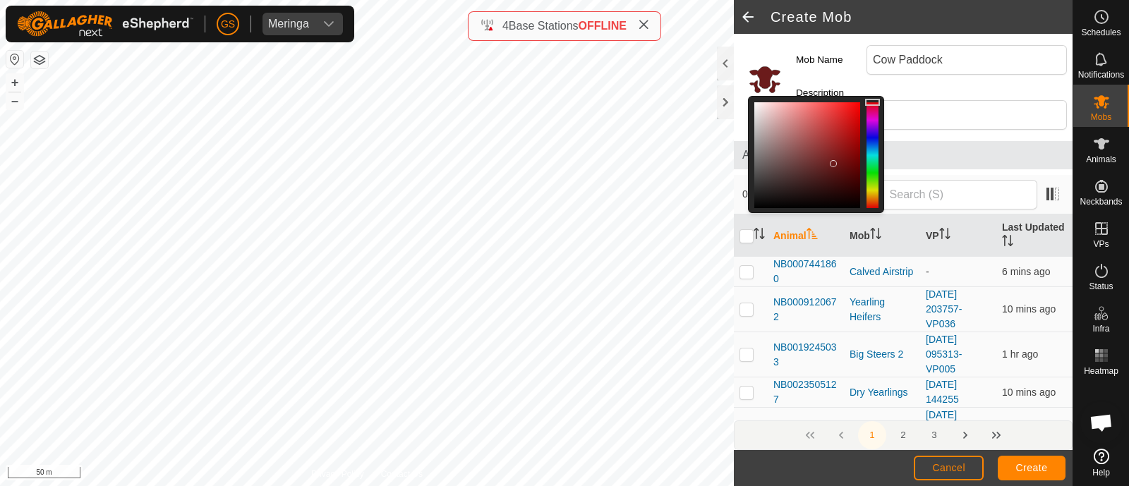
click at [829, 145] on div at bounding box center [807, 155] width 106 height 106
click at [831, 133] on div at bounding box center [807, 155] width 106 height 106
click at [856, 112] on div at bounding box center [807, 155] width 106 height 106
click at [850, 102] on div at bounding box center [807, 155] width 106 height 106
click at [873, 104] on div at bounding box center [872, 103] width 15 height 7
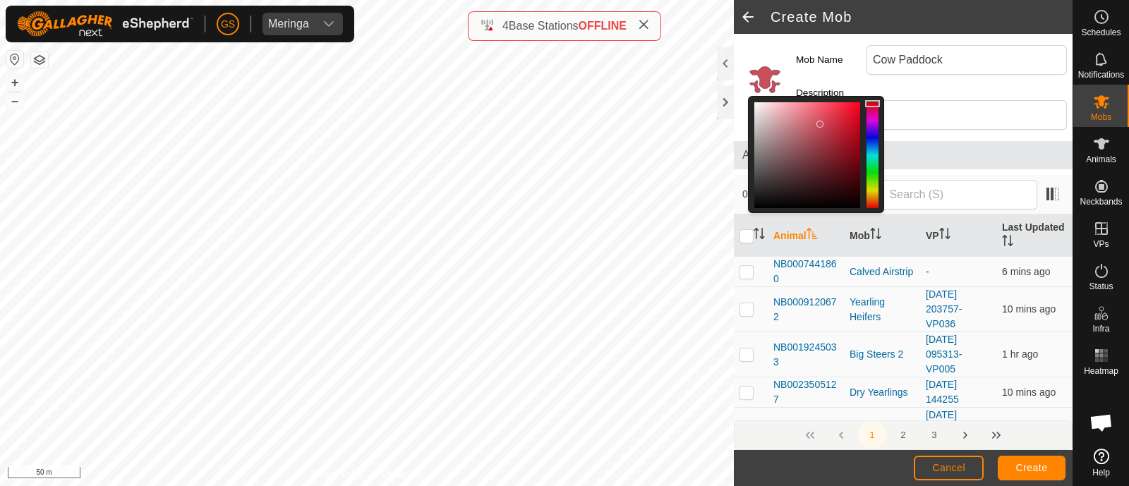
click at [821, 123] on div at bounding box center [807, 155] width 106 height 106
click at [821, 105] on div at bounding box center [807, 155] width 106 height 106
click at [833, 104] on div at bounding box center [807, 155] width 106 height 106
click at [831, 121] on div at bounding box center [807, 155] width 106 height 106
click at [816, 125] on div at bounding box center [807, 155] width 106 height 106
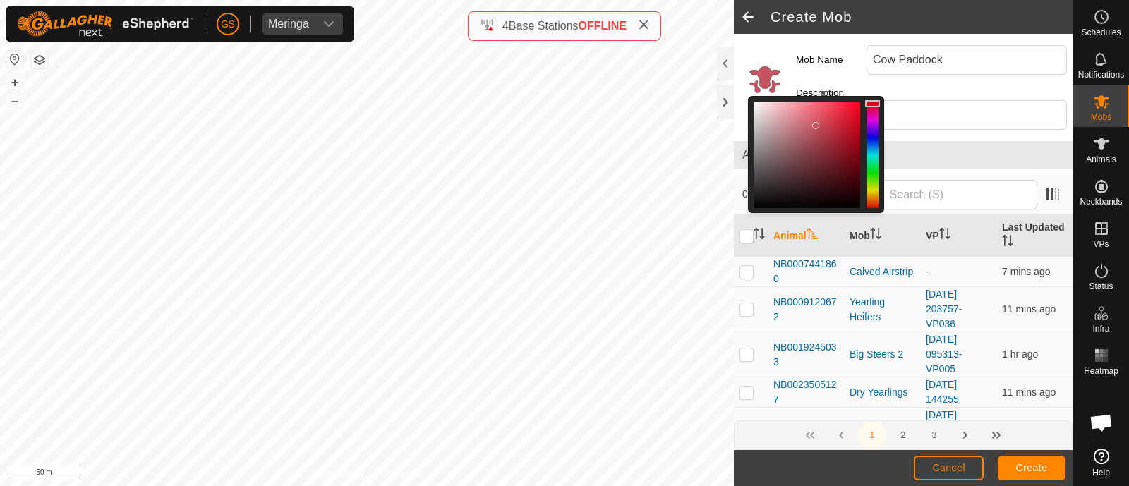
click at [870, 202] on div at bounding box center [872, 155] width 12 height 106
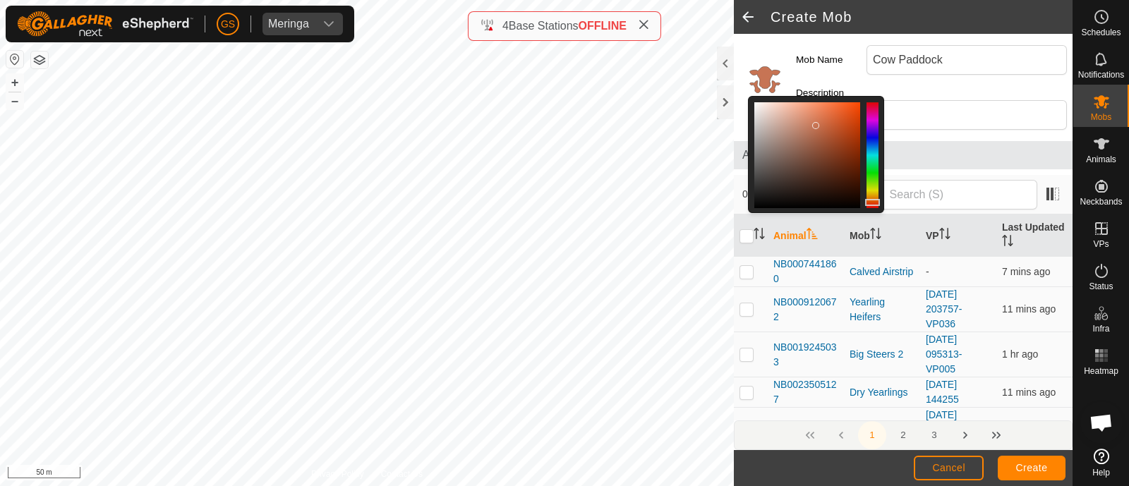
click at [851, 105] on div at bounding box center [807, 155] width 106 height 106
click at [852, 142] on div at bounding box center [807, 155] width 106 height 106
click at [803, 135] on div at bounding box center [807, 155] width 106 height 106
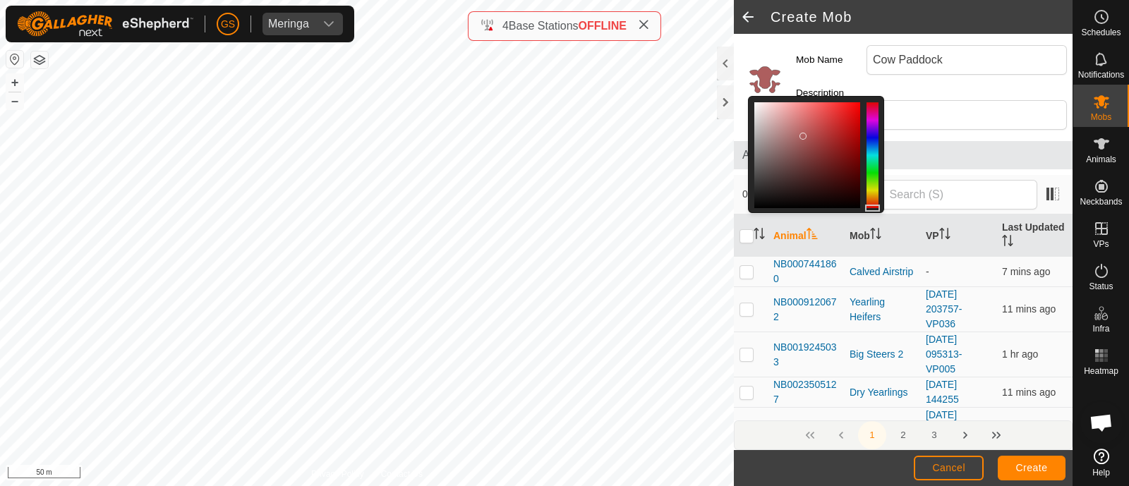
click at [875, 209] on div at bounding box center [872, 208] width 15 height 7
click at [790, 111] on div at bounding box center [807, 155] width 106 height 106
click at [810, 114] on div at bounding box center [807, 155] width 106 height 106
click at [811, 132] on div at bounding box center [807, 155] width 106 height 106
drag, startPoint x: 807, startPoint y: 149, endPoint x: 804, endPoint y: 135, distance: 14.4
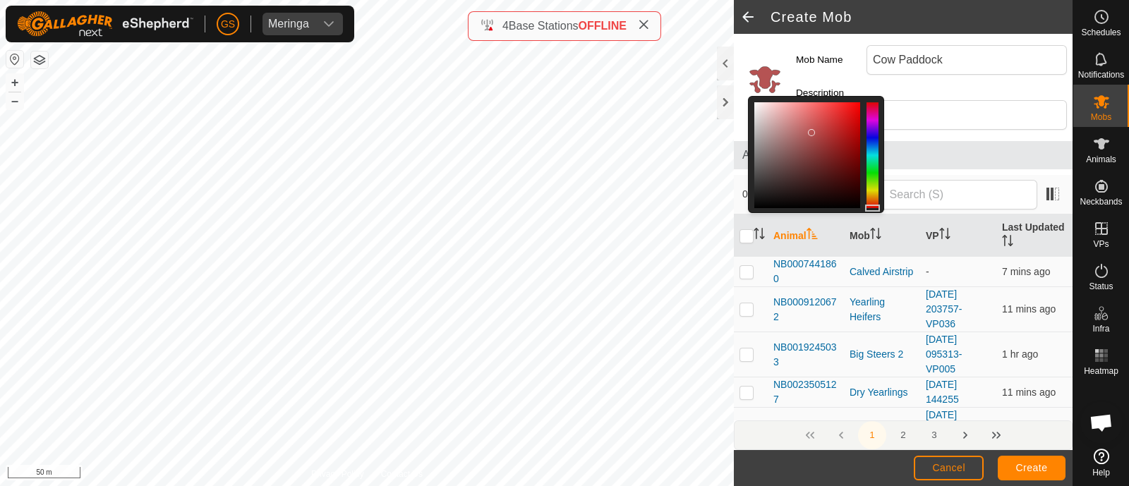
click at [806, 145] on div at bounding box center [807, 155] width 106 height 106
click at [803, 108] on div at bounding box center [807, 155] width 106 height 106
click at [792, 107] on div at bounding box center [807, 155] width 106 height 106
click at [823, 118] on div at bounding box center [807, 155] width 106 height 106
click at [804, 114] on div at bounding box center [807, 155] width 106 height 106
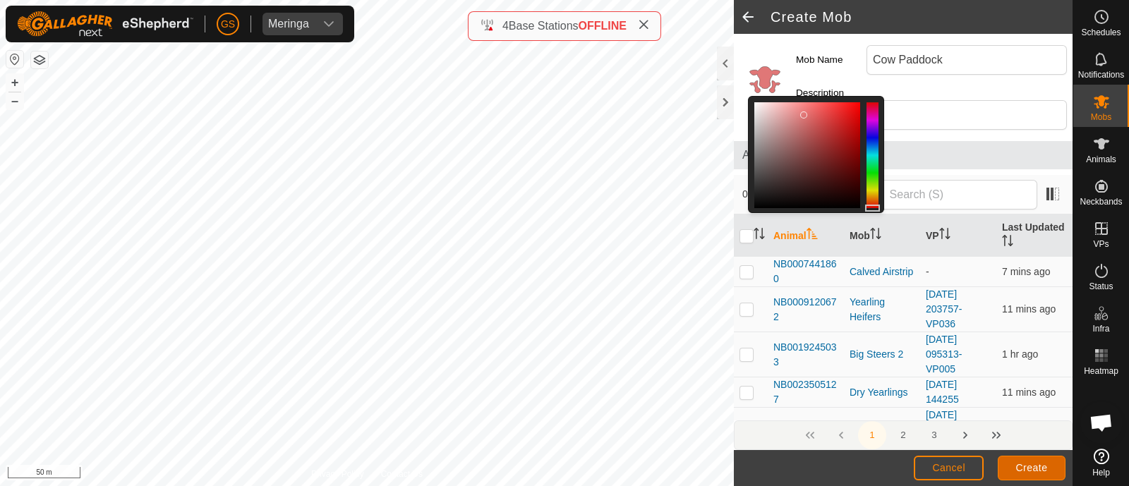
click at [1027, 459] on button "Create" at bounding box center [1032, 468] width 68 height 25
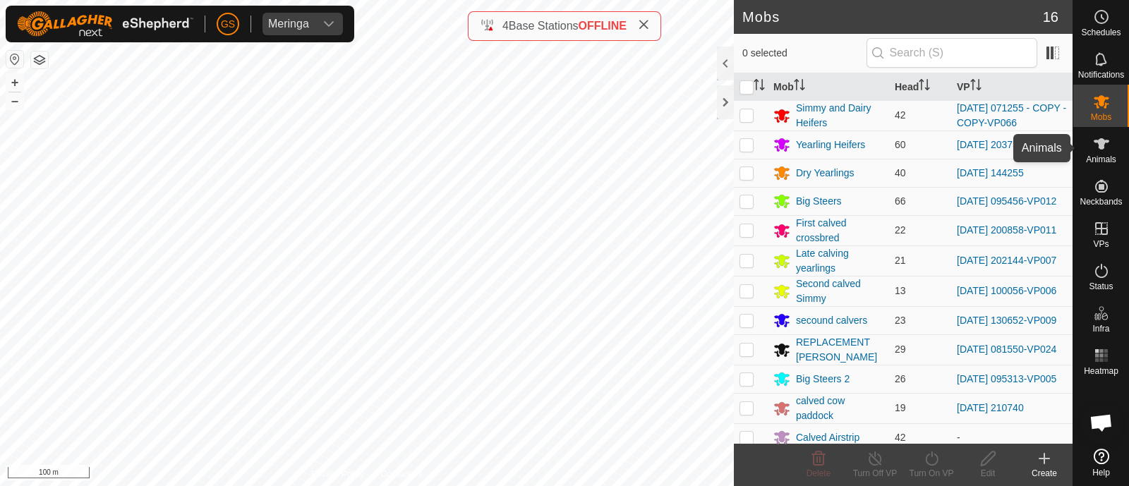
click at [1104, 147] on icon at bounding box center [1101, 143] width 17 height 17
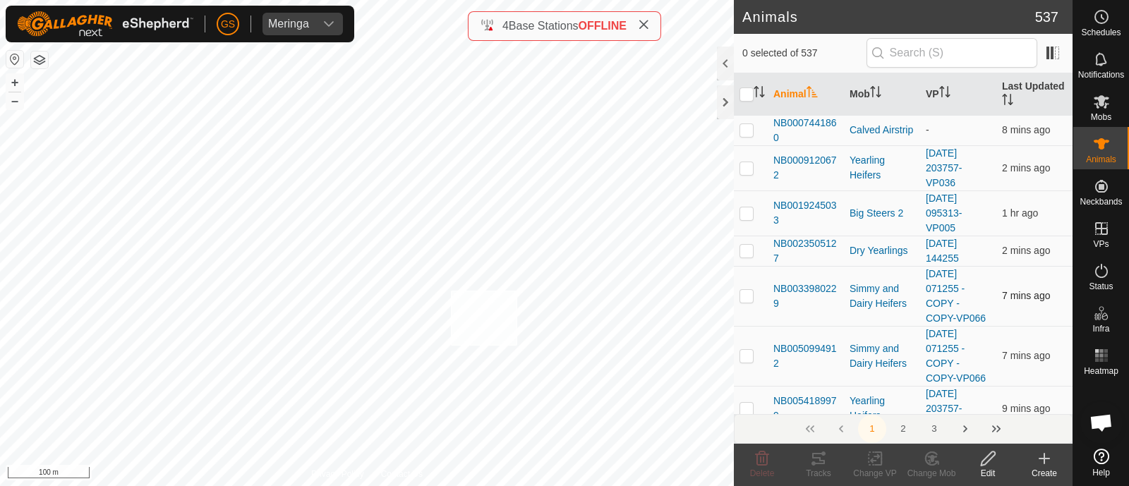
checkbox input "true"
click at [923, 459] on icon at bounding box center [932, 458] width 18 height 17
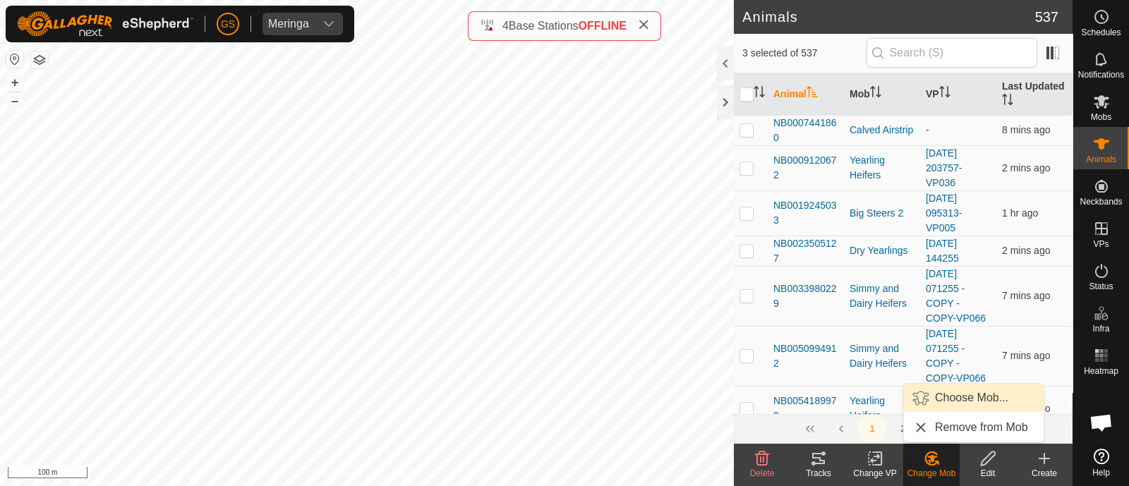
click at [949, 400] on link "Choose Mob..." at bounding box center [974, 398] width 140 height 28
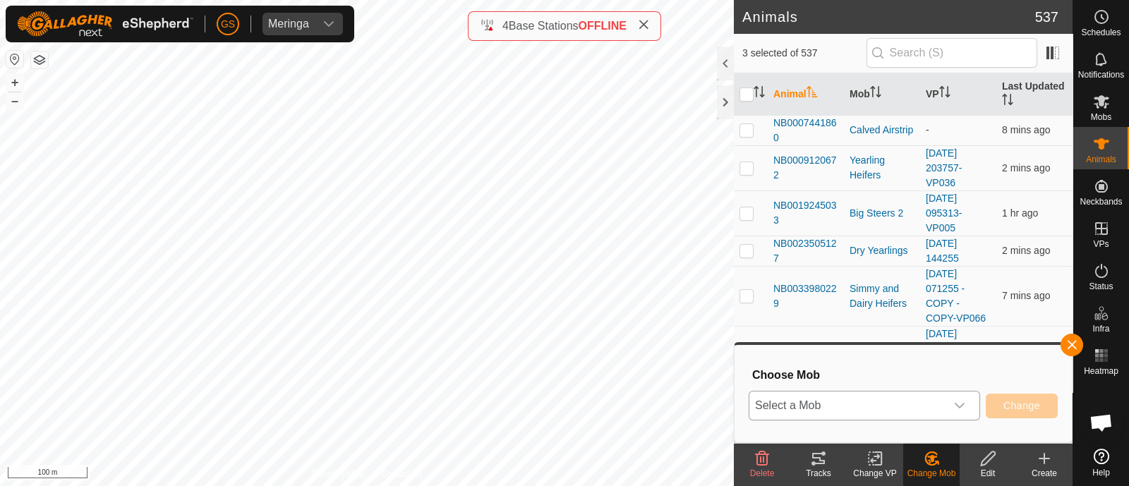
click at [949, 403] on div "dropdown trigger" at bounding box center [959, 406] width 28 height 28
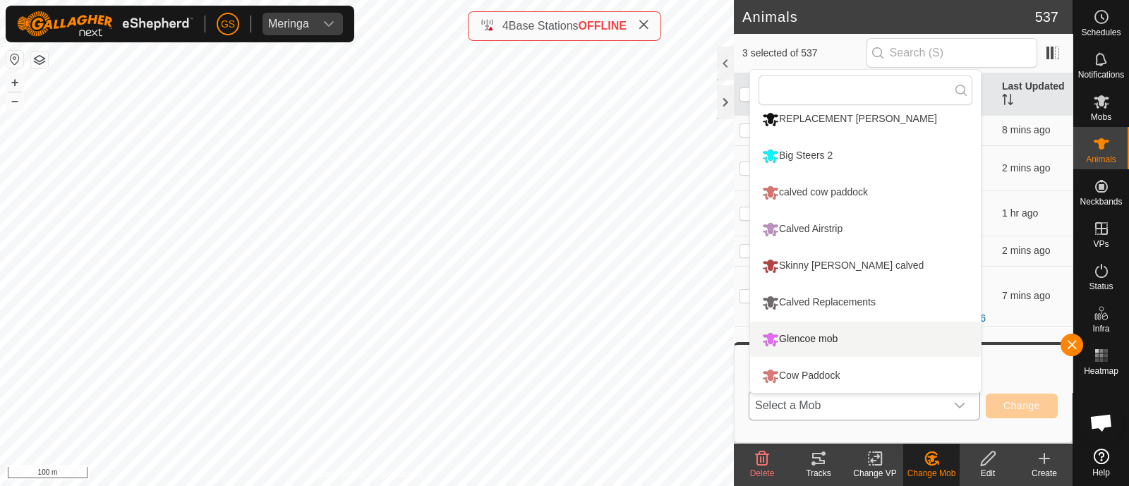
scroll to position [303, 0]
click at [806, 375] on div "Cow Paddock" at bounding box center [800, 376] width 85 height 24
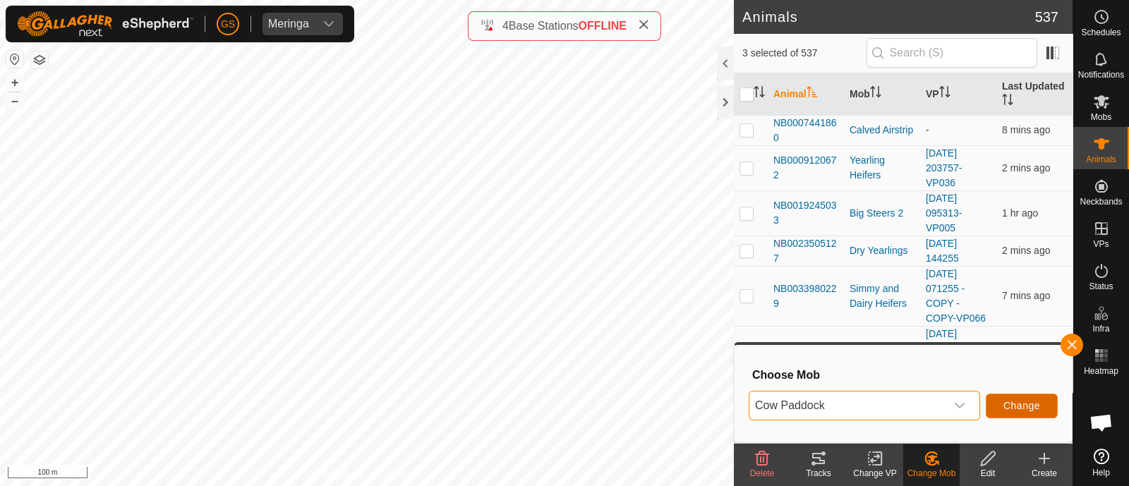
click at [1037, 408] on span "Change" at bounding box center [1021, 405] width 37 height 11
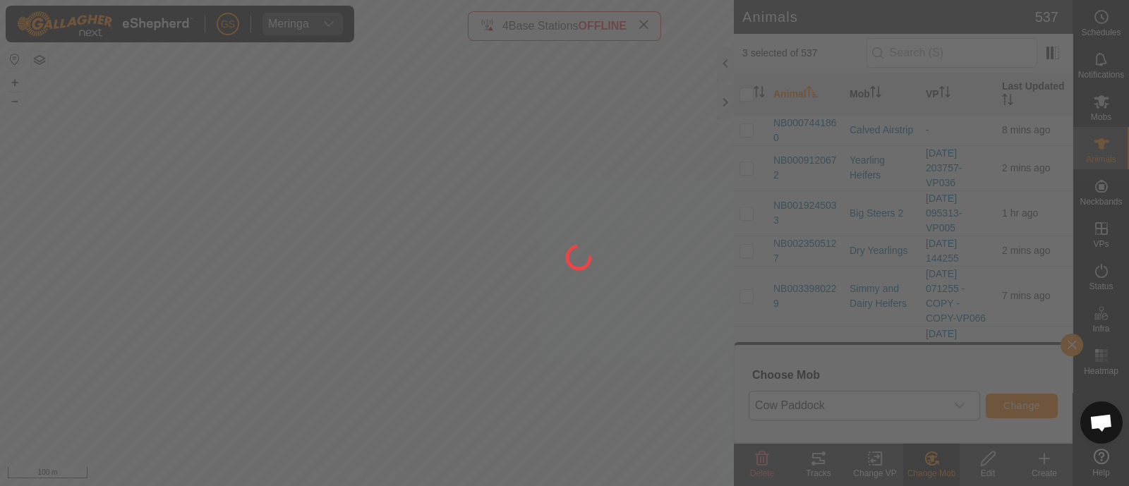
checkbox input "false"
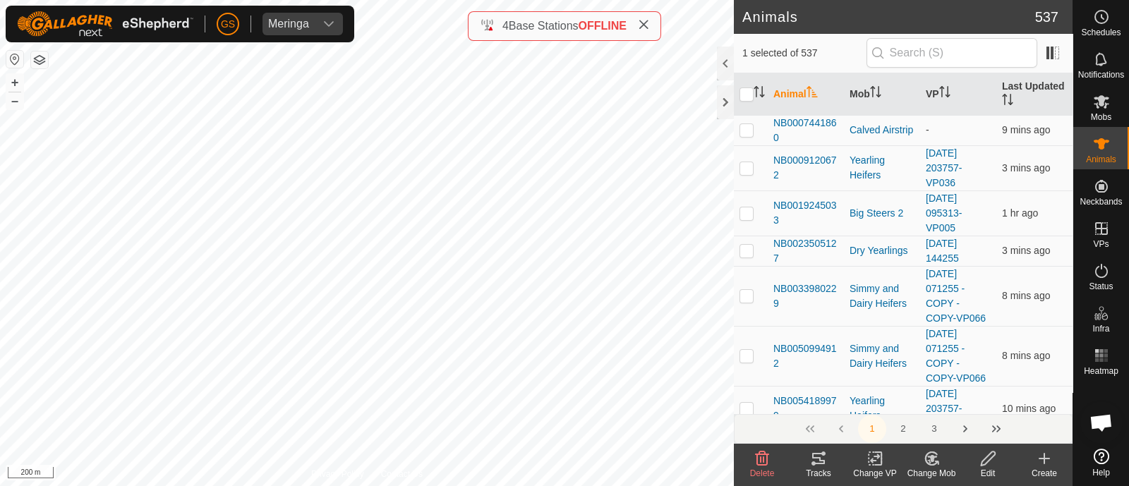
click at [931, 461] on icon at bounding box center [932, 458] width 18 height 17
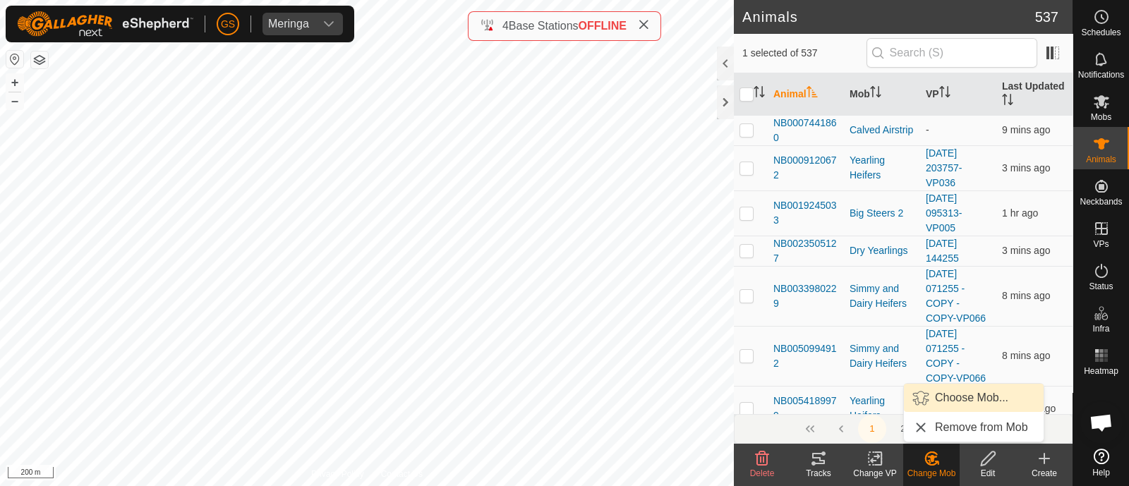
click at [939, 400] on link "Choose Mob..." at bounding box center [974, 398] width 140 height 28
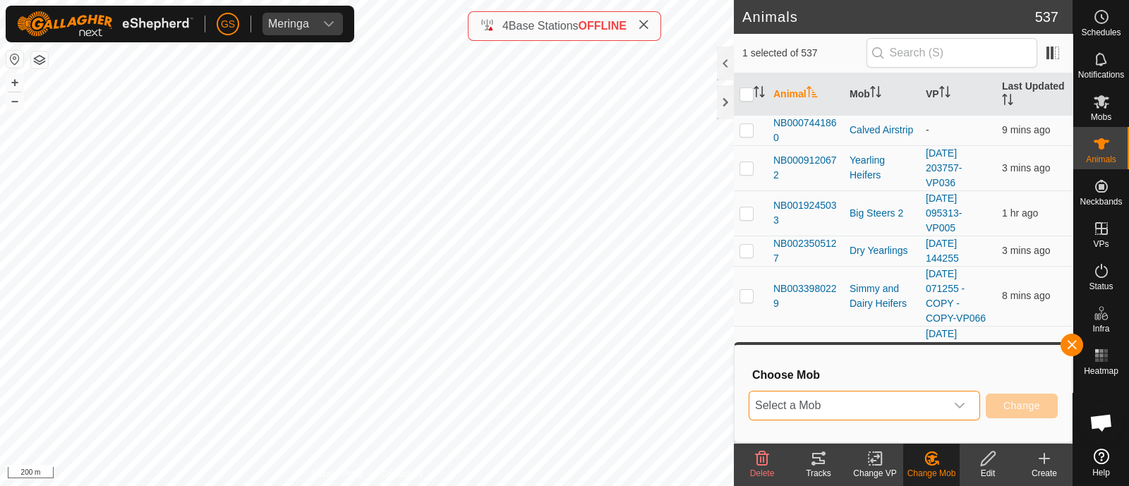
click at [883, 404] on span "Select a Mob" at bounding box center [847, 406] width 196 height 28
